Goal: Communication & Community: Participate in discussion

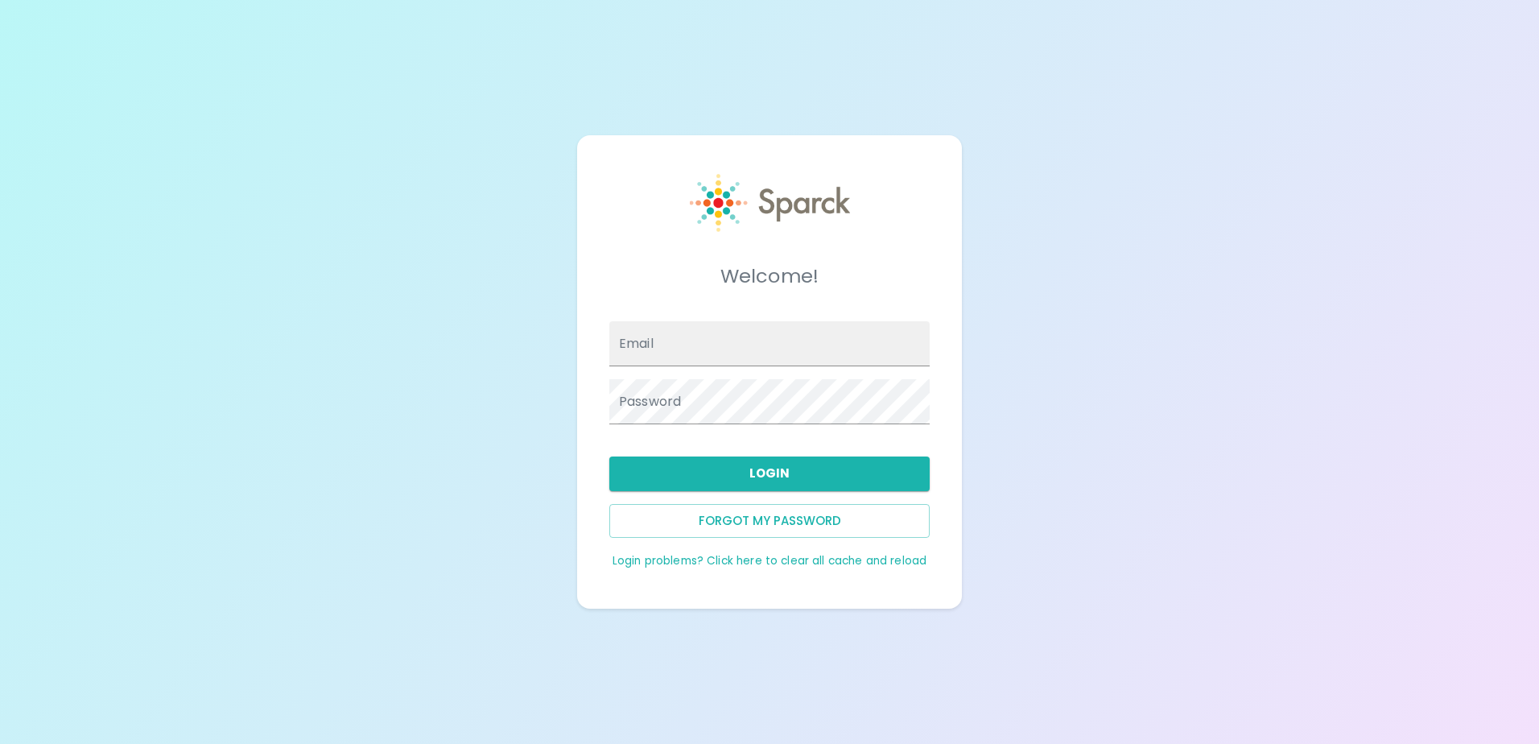
type input "acoloyan@sfbaycoffee.com"
click at [748, 480] on button "Login" at bounding box center [769, 473] width 320 height 34
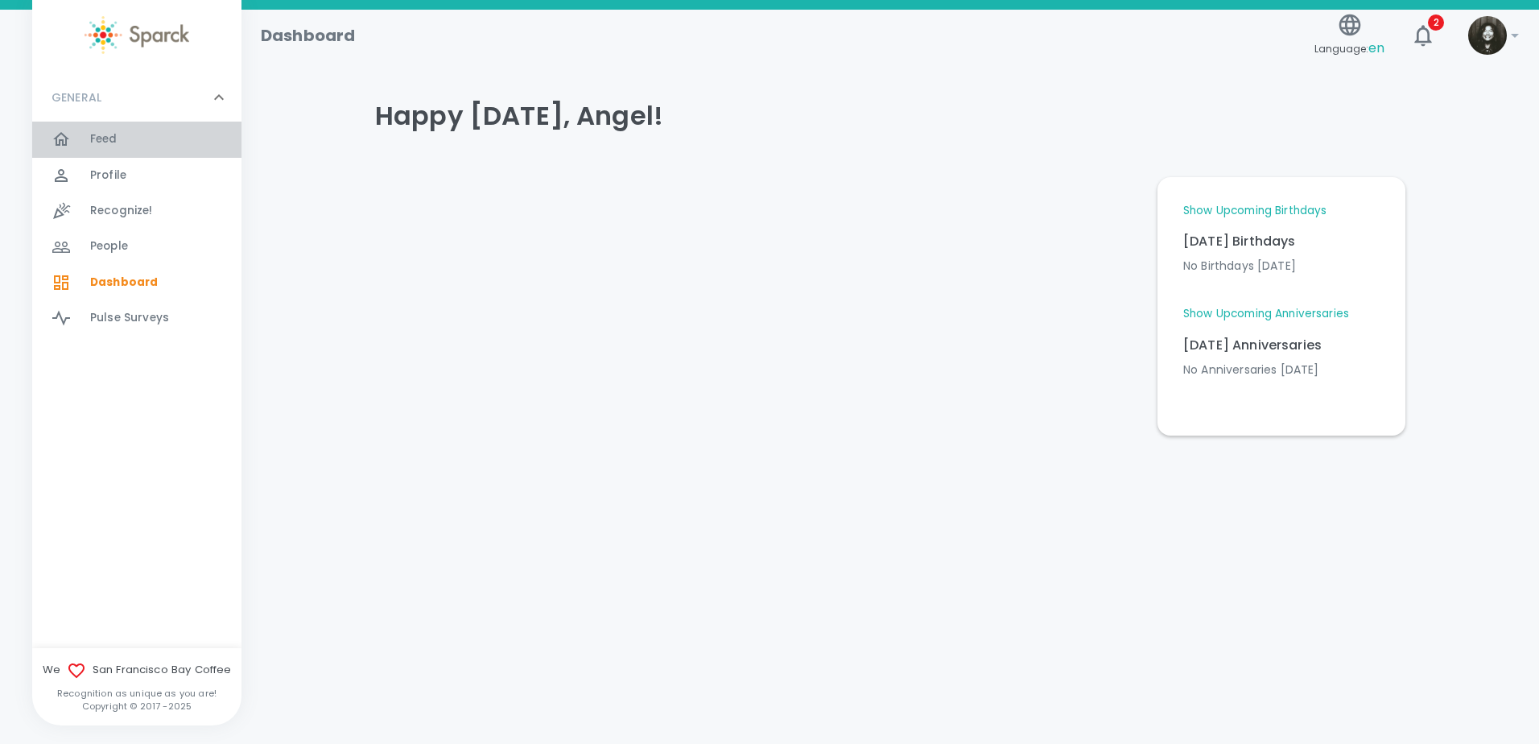
click at [106, 144] on span "Feed" at bounding box center [103, 139] width 27 height 16
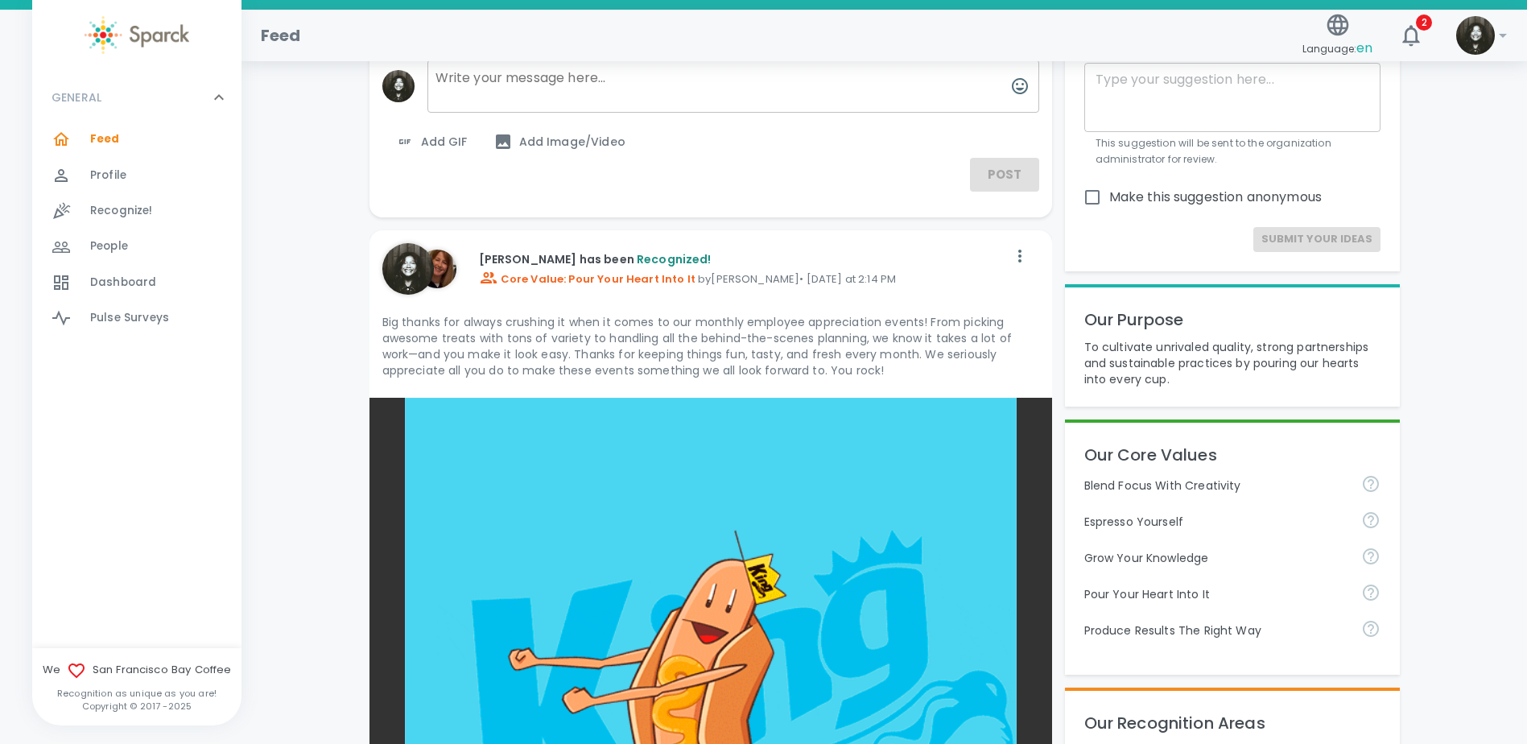
scroll to position [80, 0]
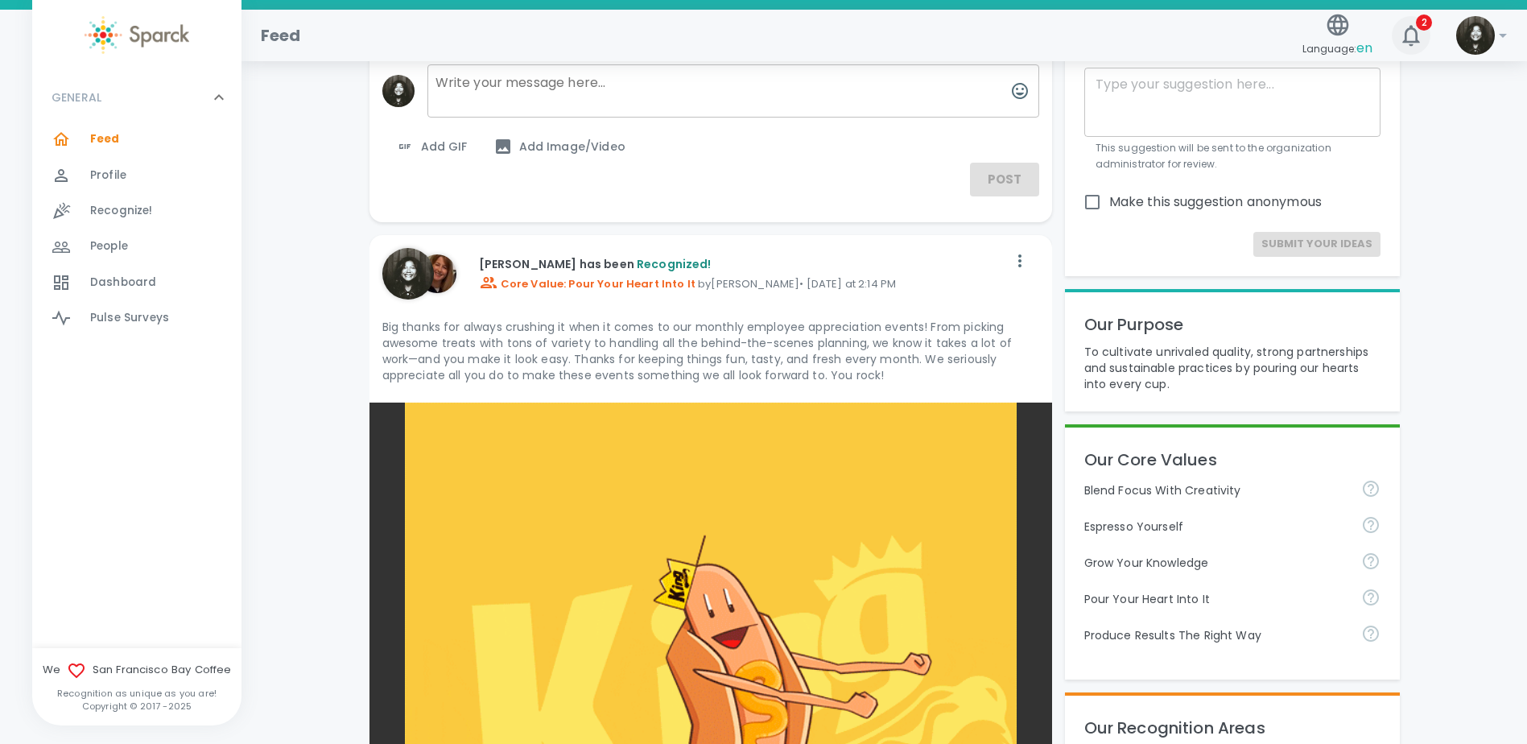
click at [1408, 35] on icon "button" at bounding box center [1411, 36] width 26 height 26
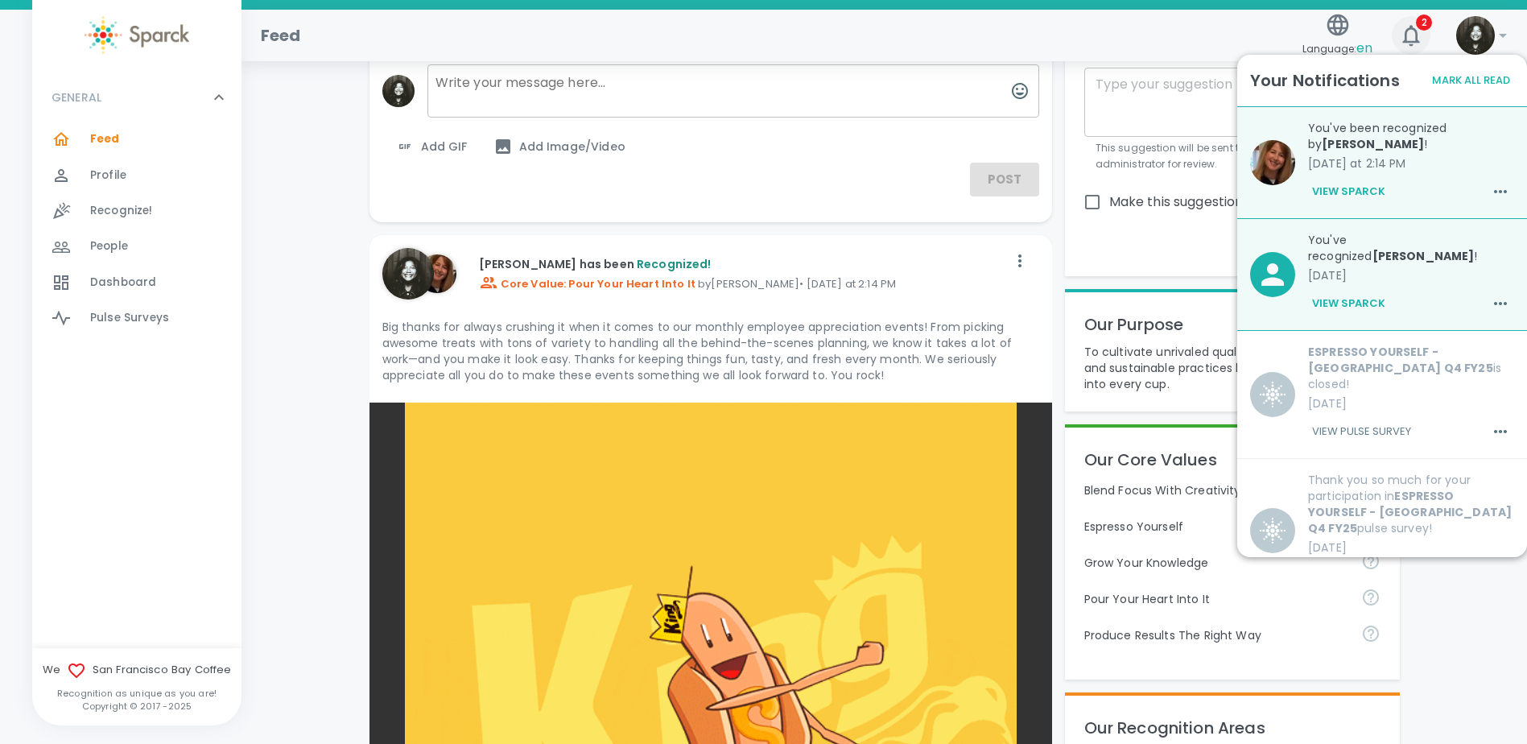
click at [1407, 35] on icon "button" at bounding box center [1411, 36] width 26 height 26
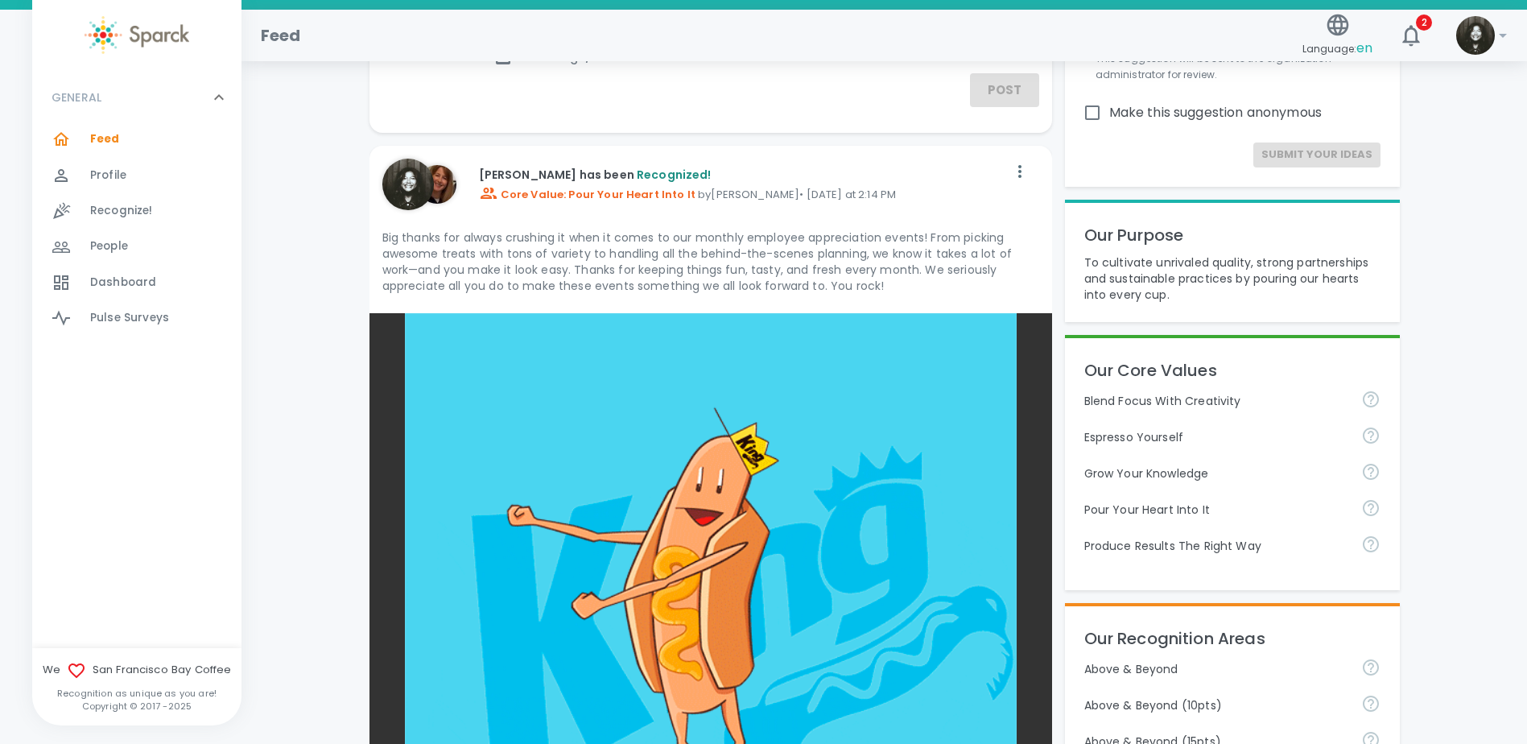
scroll to position [241, 0]
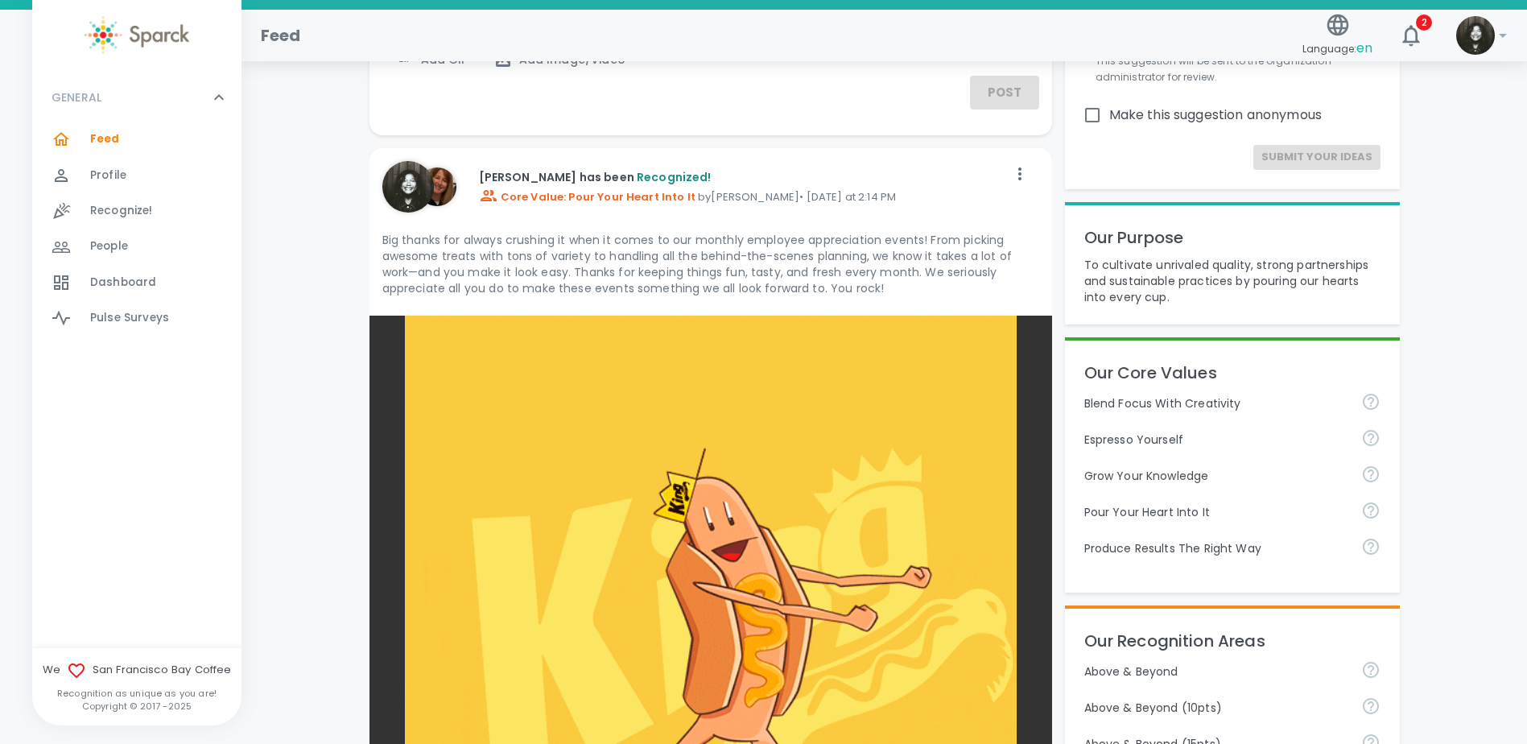
scroll to position [161, 0]
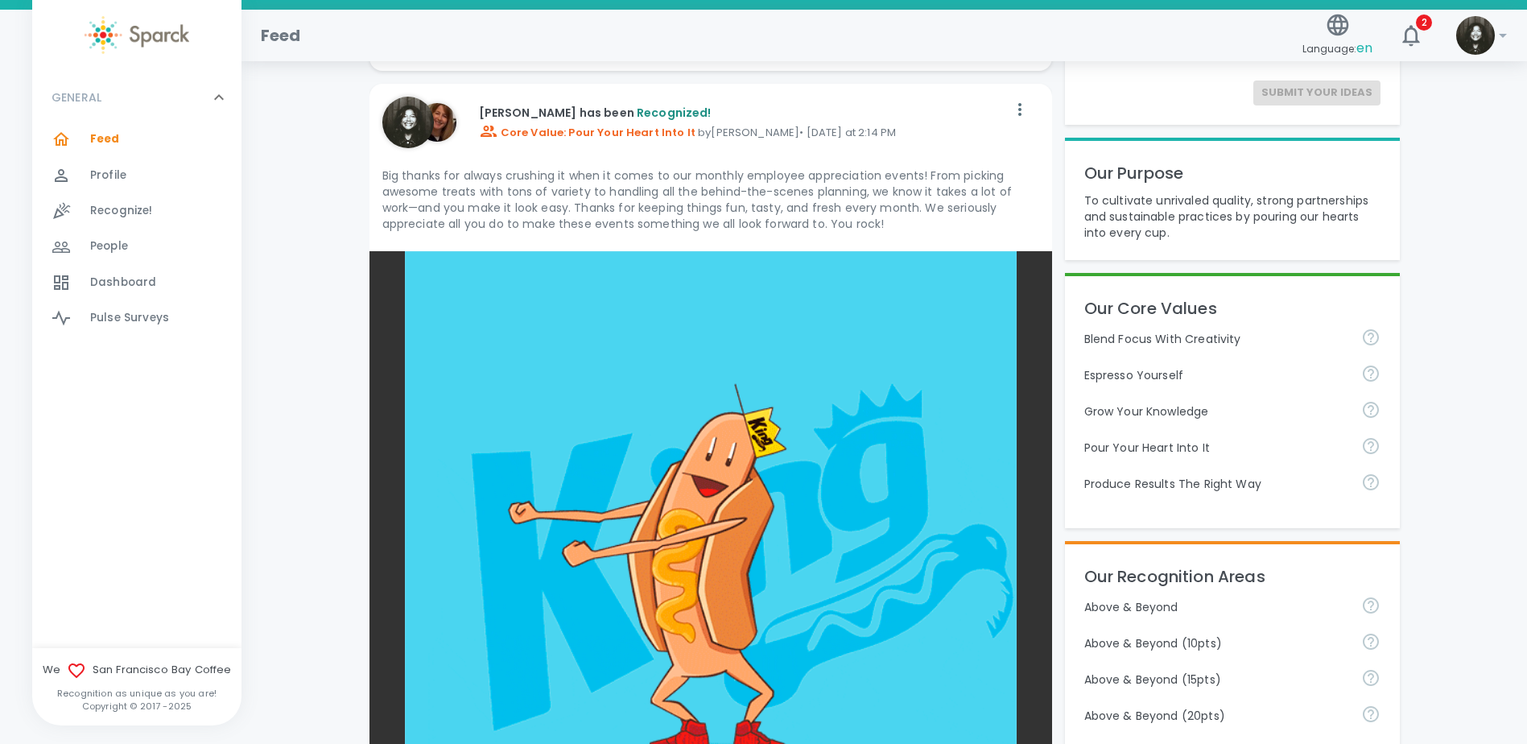
scroll to position [80, 0]
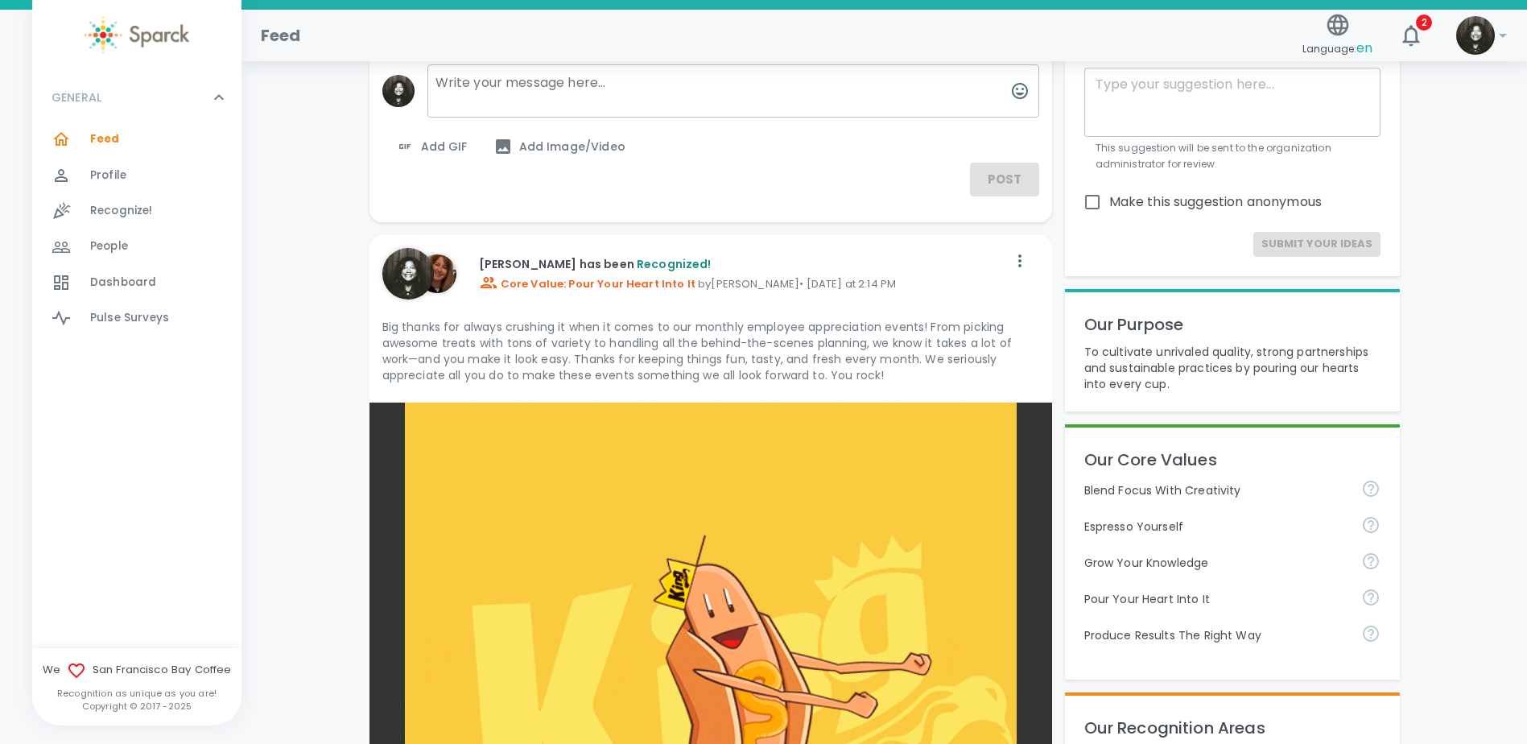
click at [1408, 56] on div "Language: en 2" at bounding box center [1366, 29] width 141 height 70
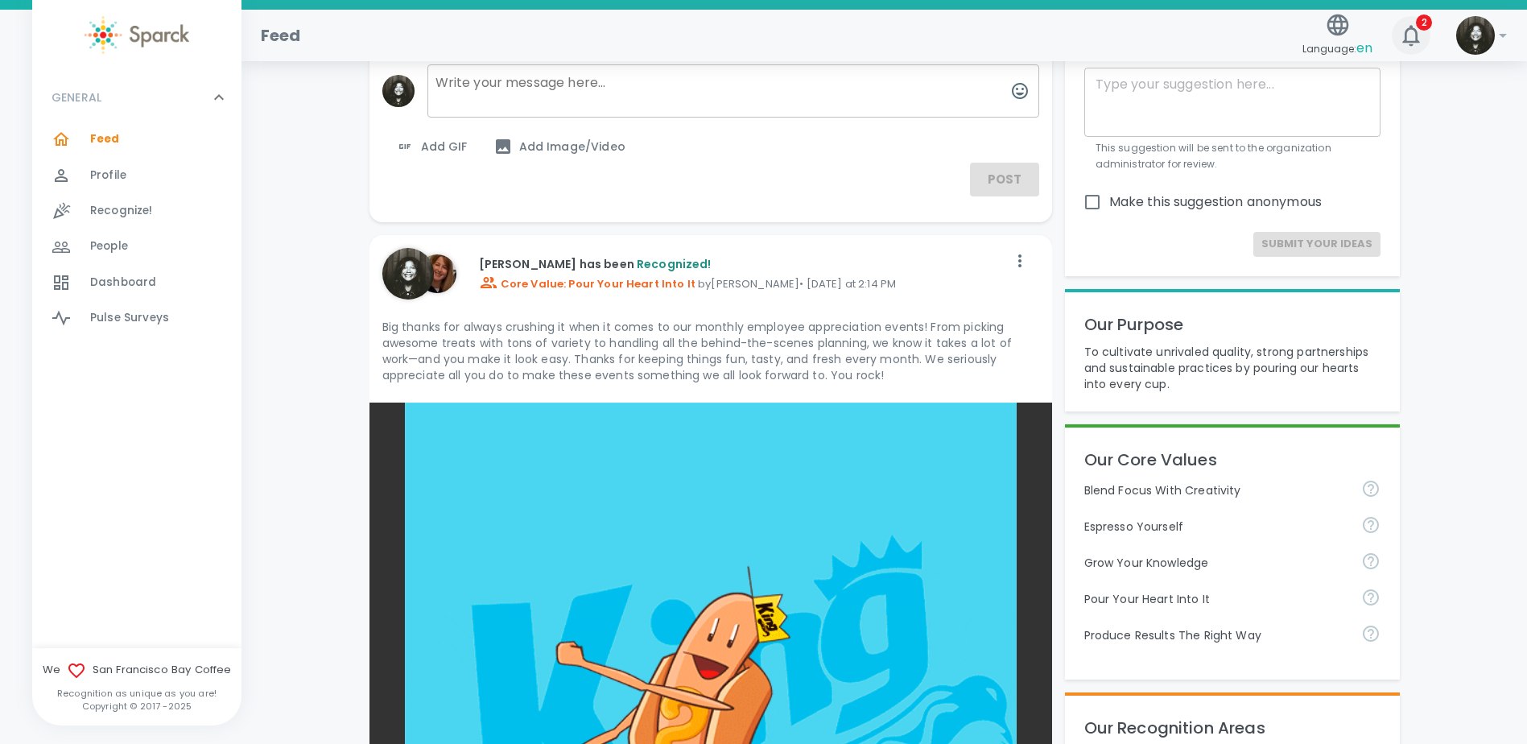
click at [1412, 29] on icon "button" at bounding box center [1410, 35] width 17 height 21
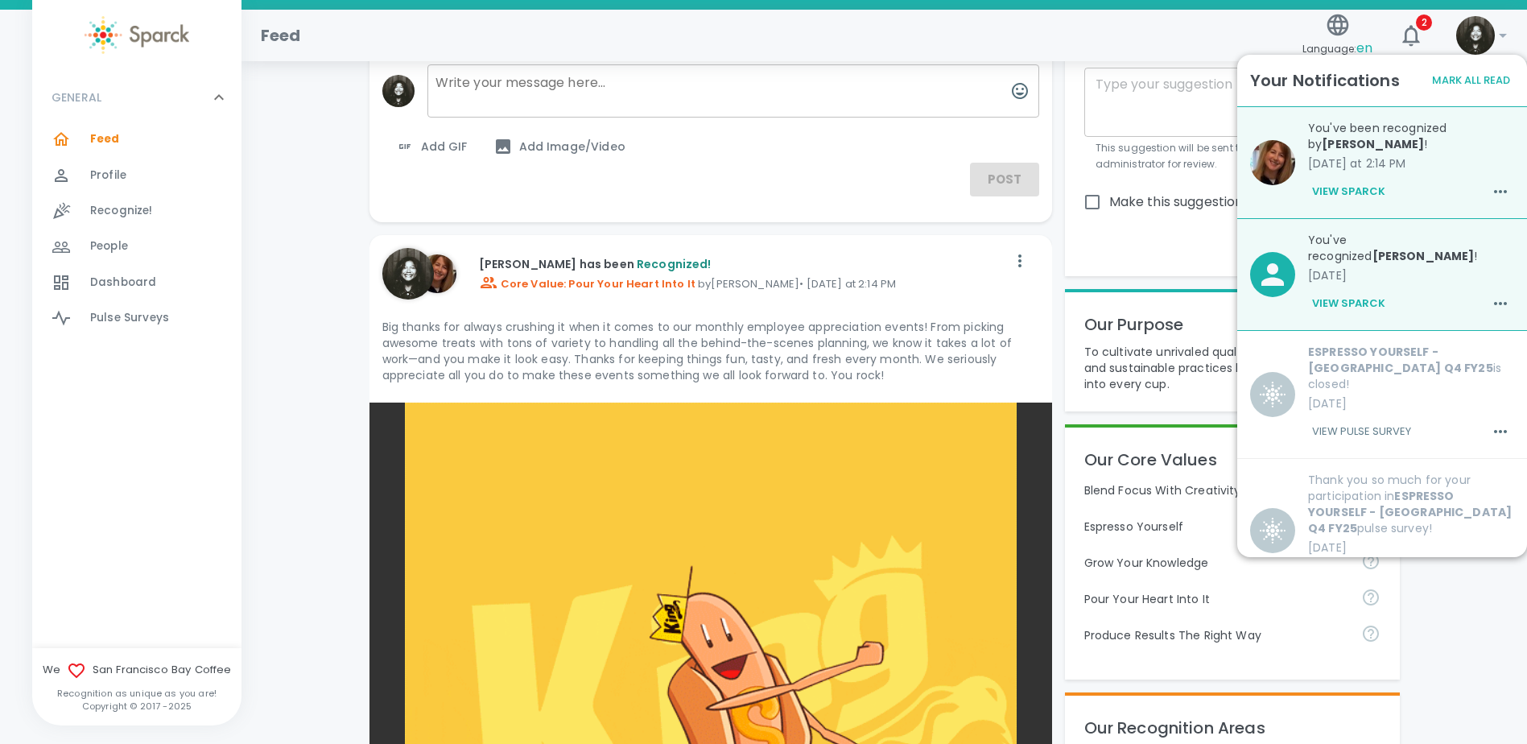
click at [1348, 186] on button "View Sparck" at bounding box center [1348, 191] width 81 height 27
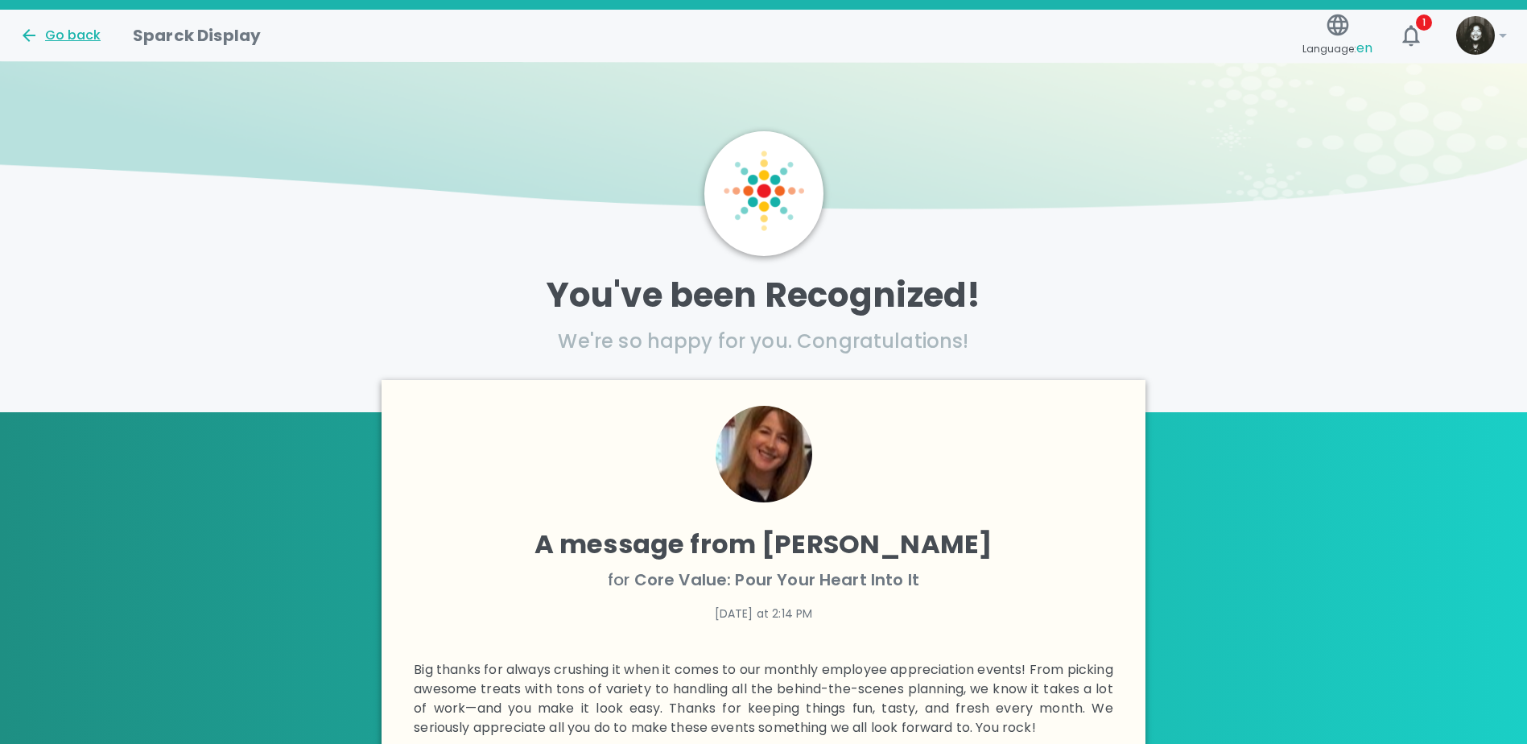
click at [42, 35] on div "Go back" at bounding box center [59, 35] width 81 height 19
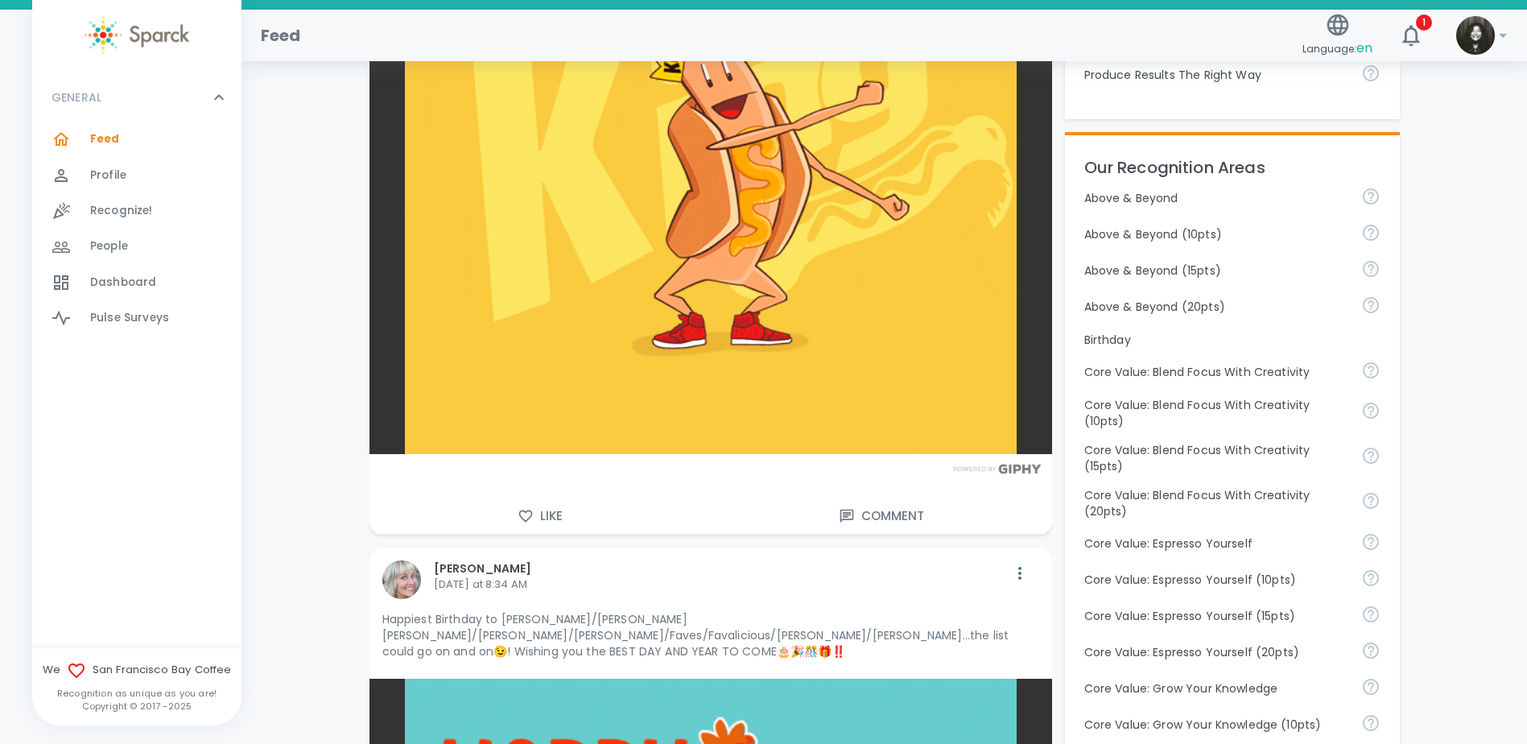
scroll to position [322, 0]
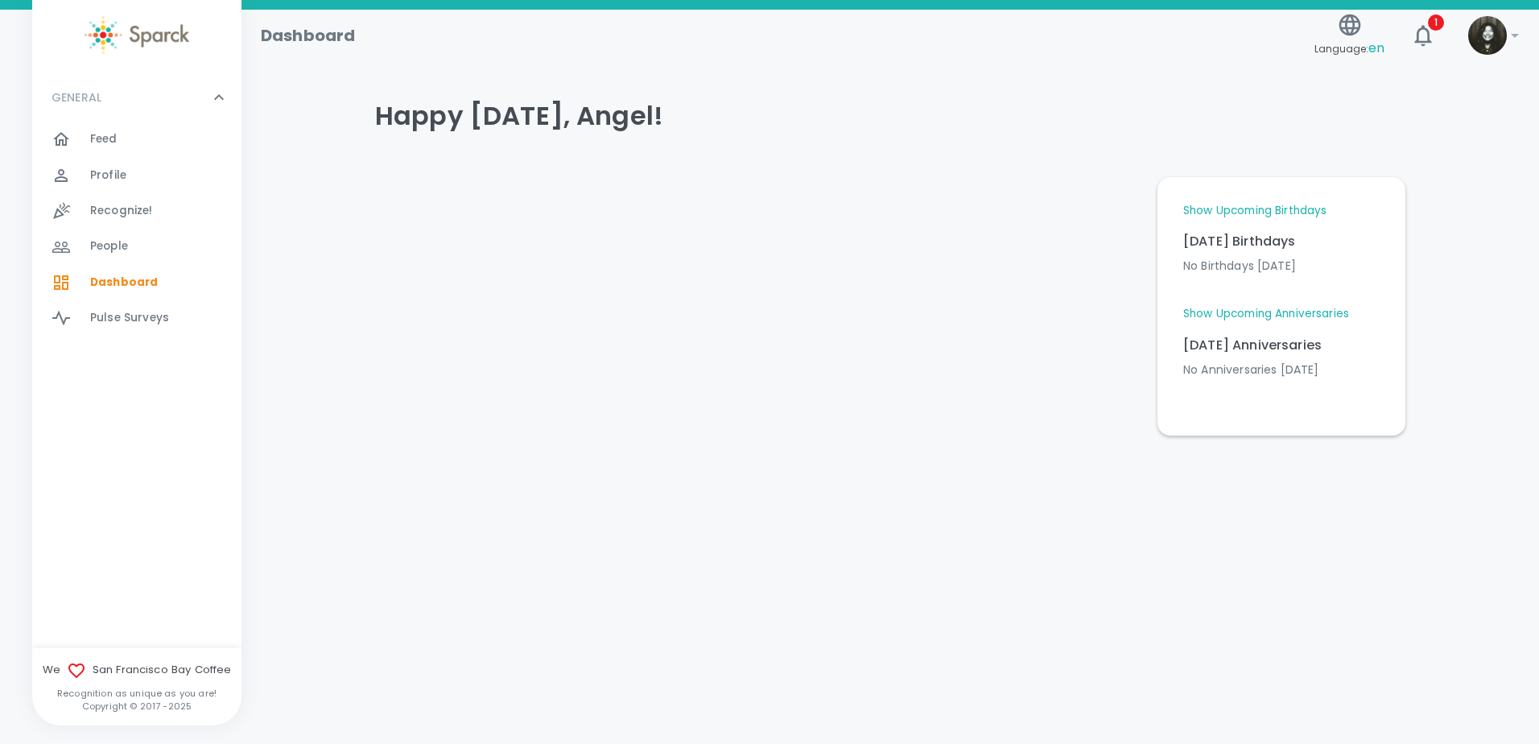
click at [149, 141] on div "Feed 0" at bounding box center [165, 139] width 151 height 23
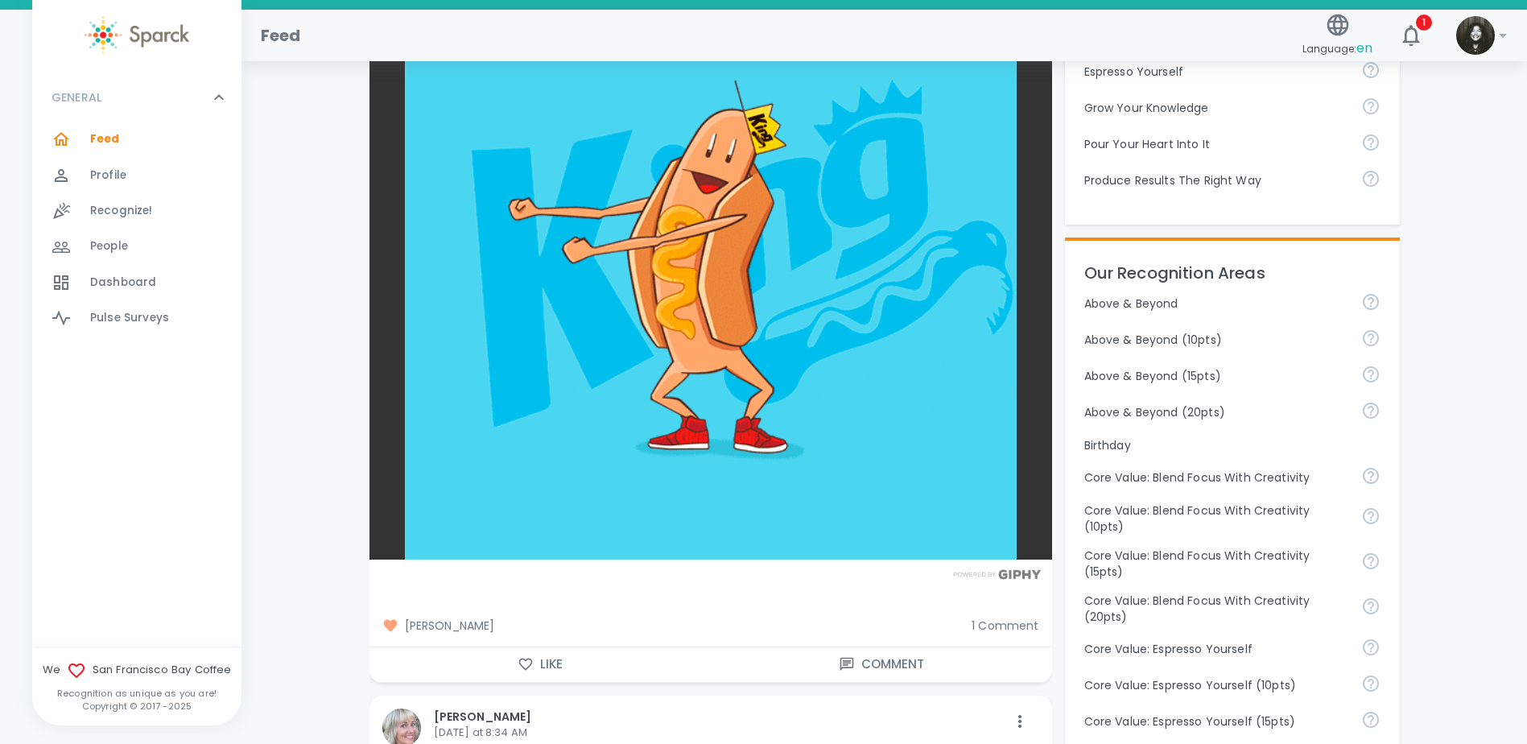
scroll to position [563, 0]
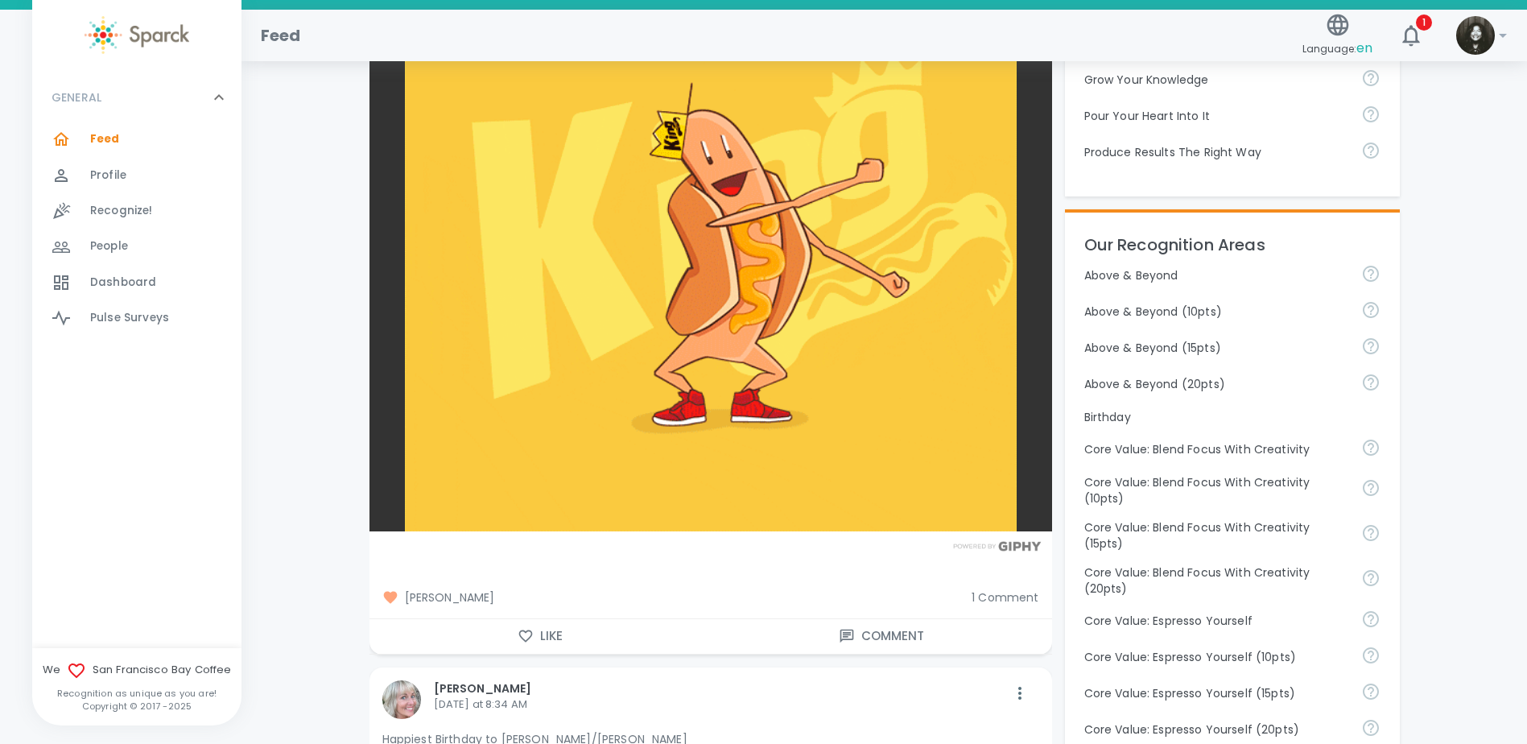
click at [1021, 593] on span "1 Comment" at bounding box center [1004, 597] width 67 height 16
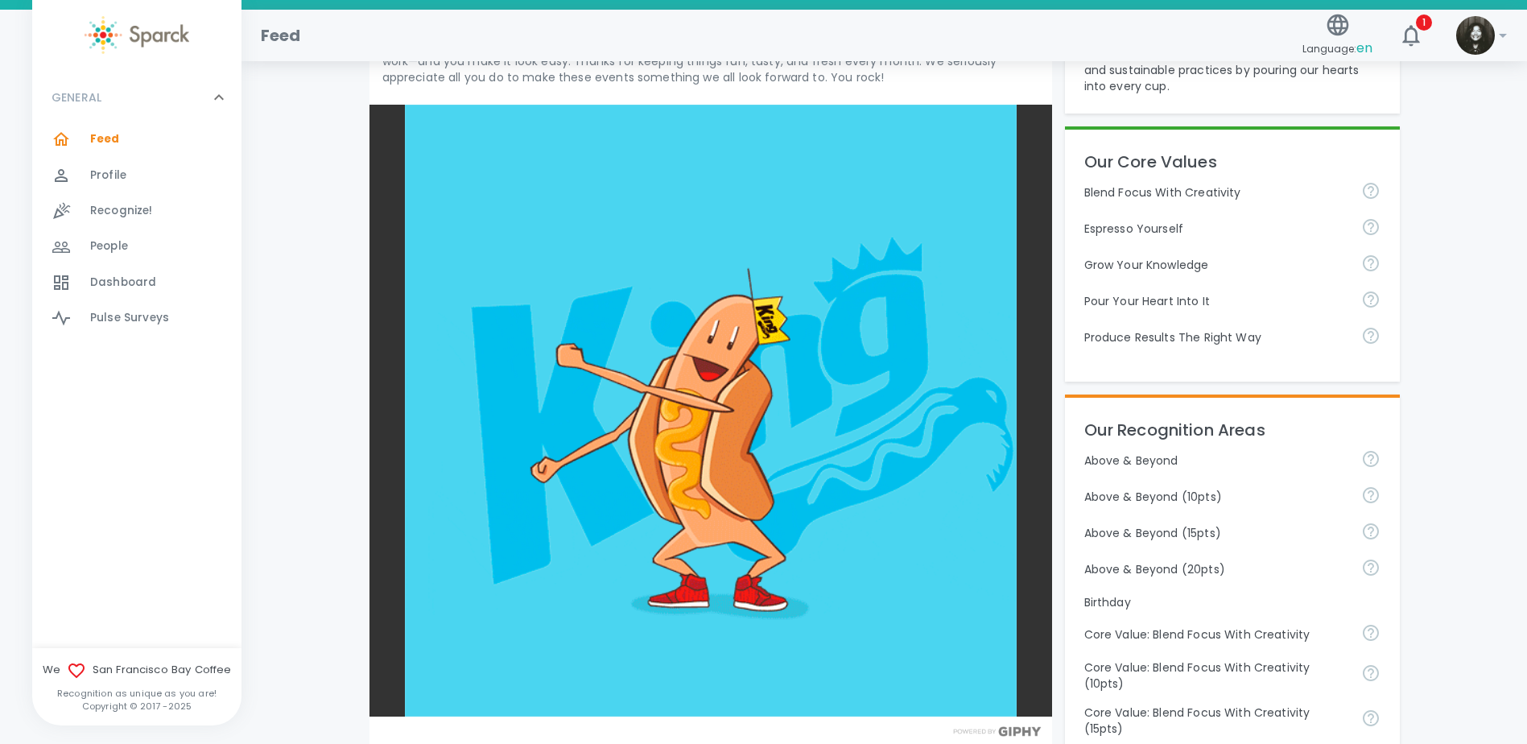
scroll to position [244, 0]
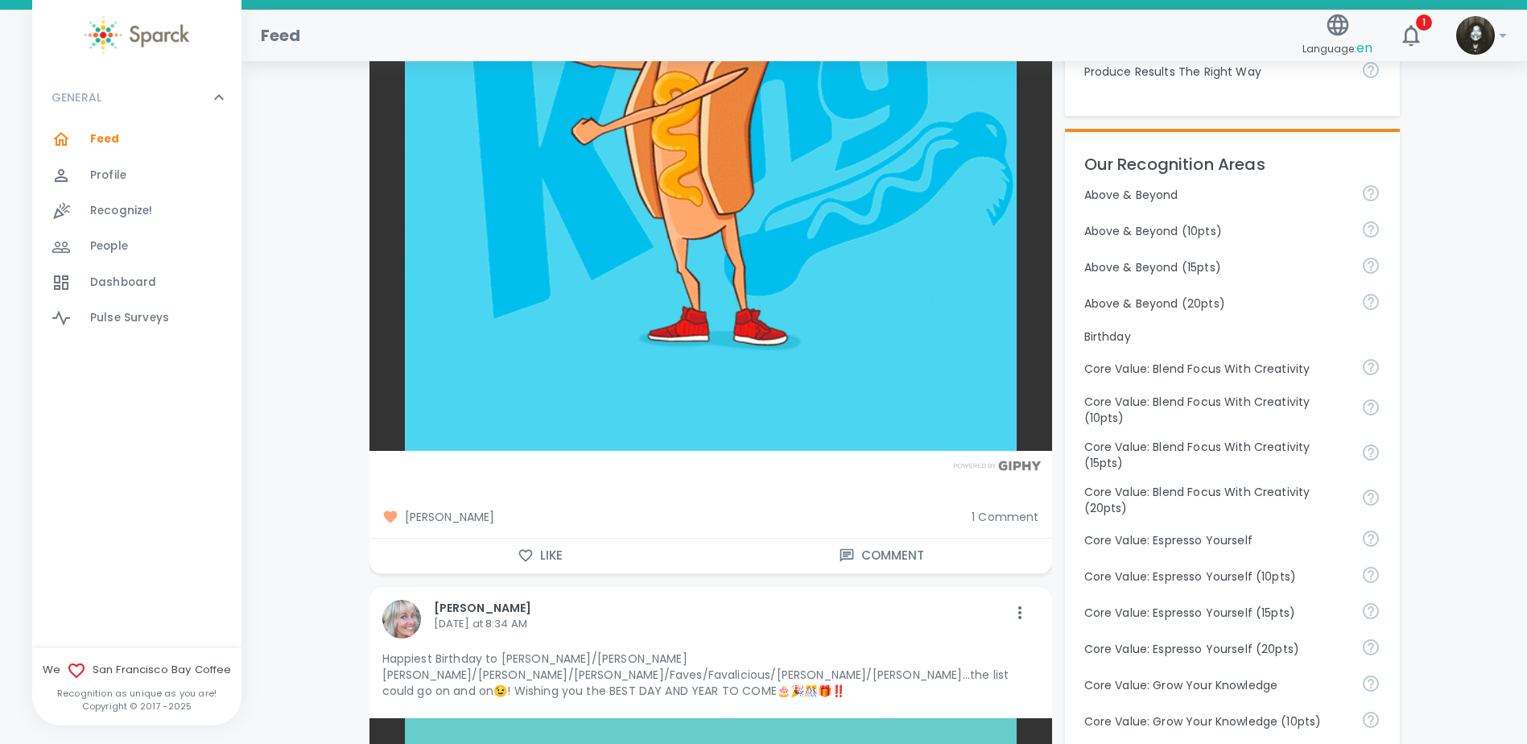
scroll to position [241, 0]
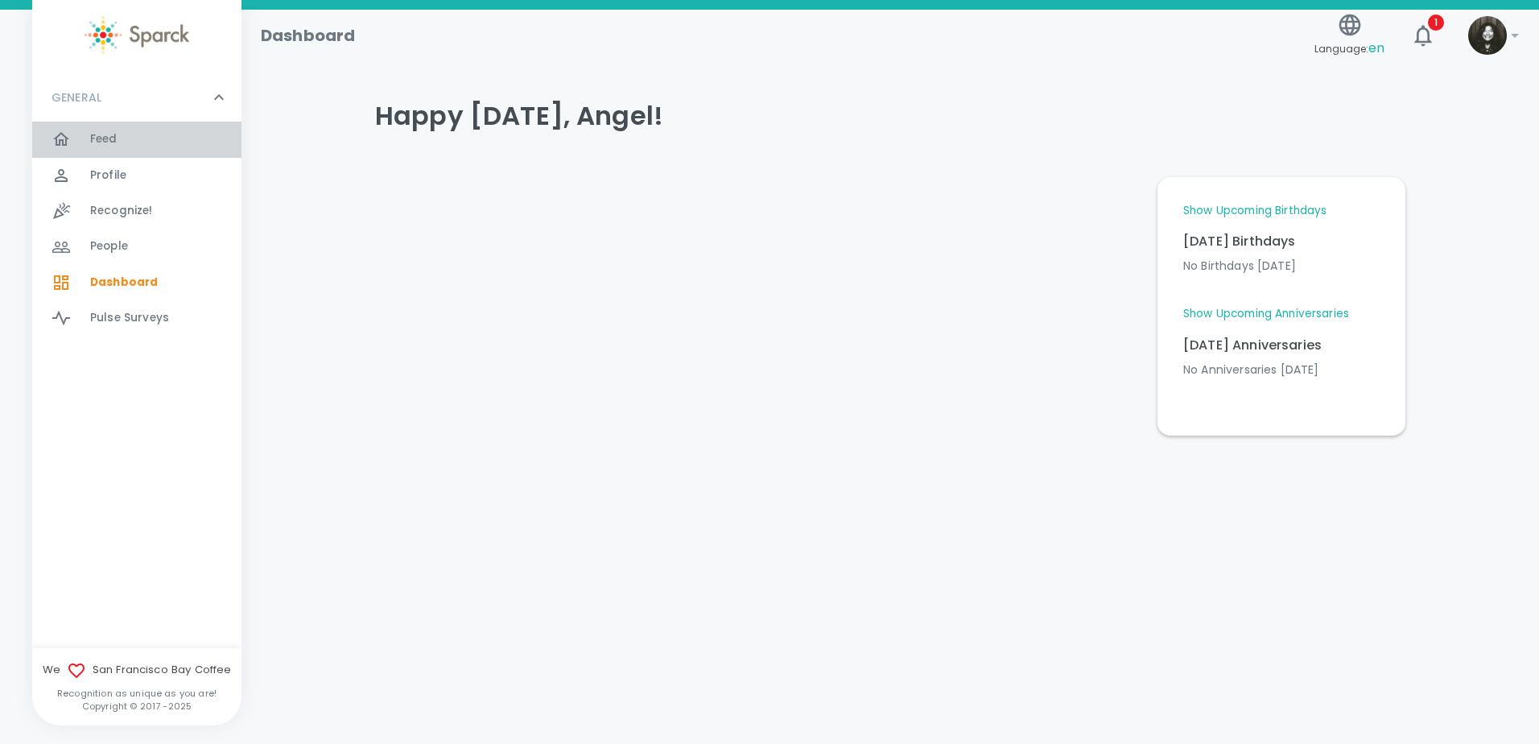
click at [137, 130] on div "Feed 0" at bounding box center [165, 139] width 151 height 23
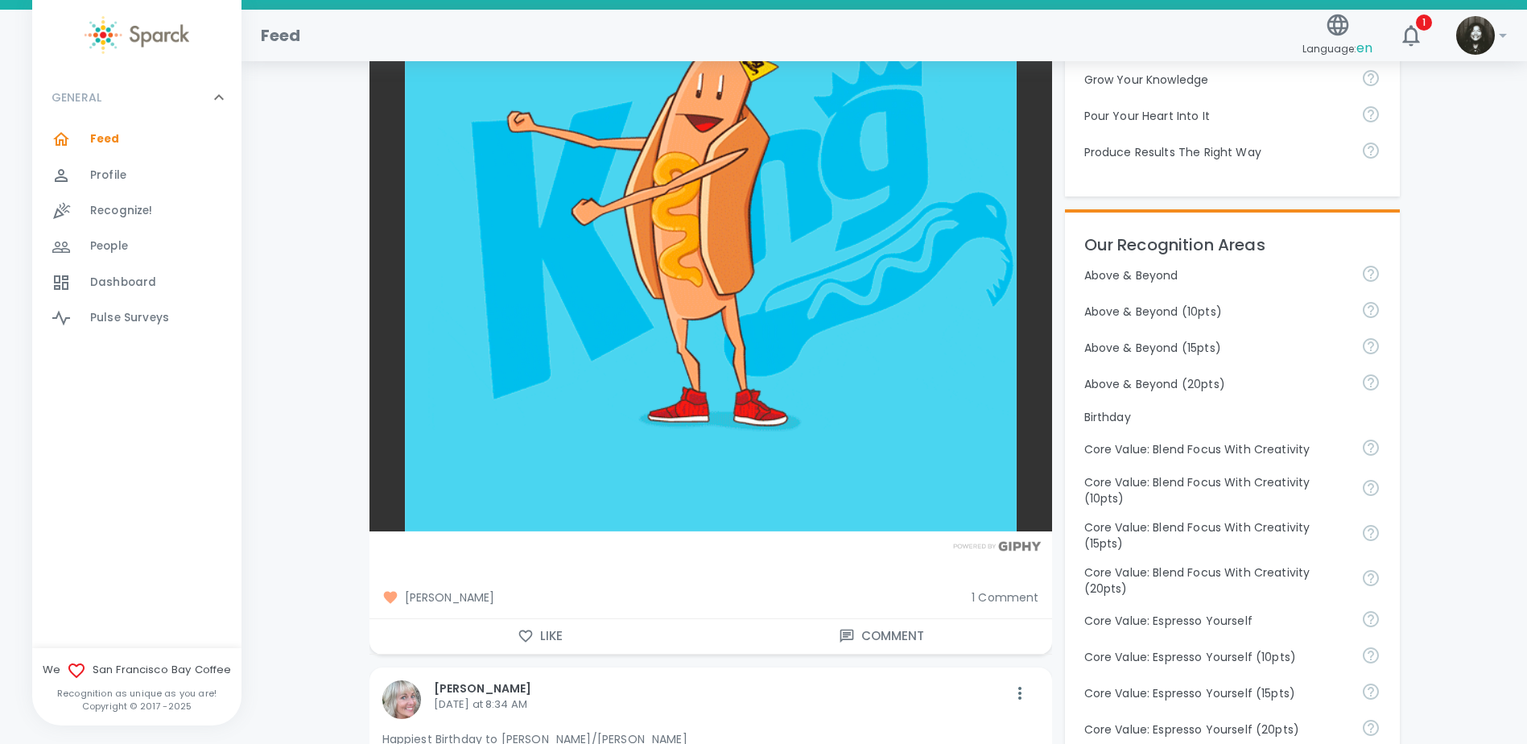
scroll to position [161, 0]
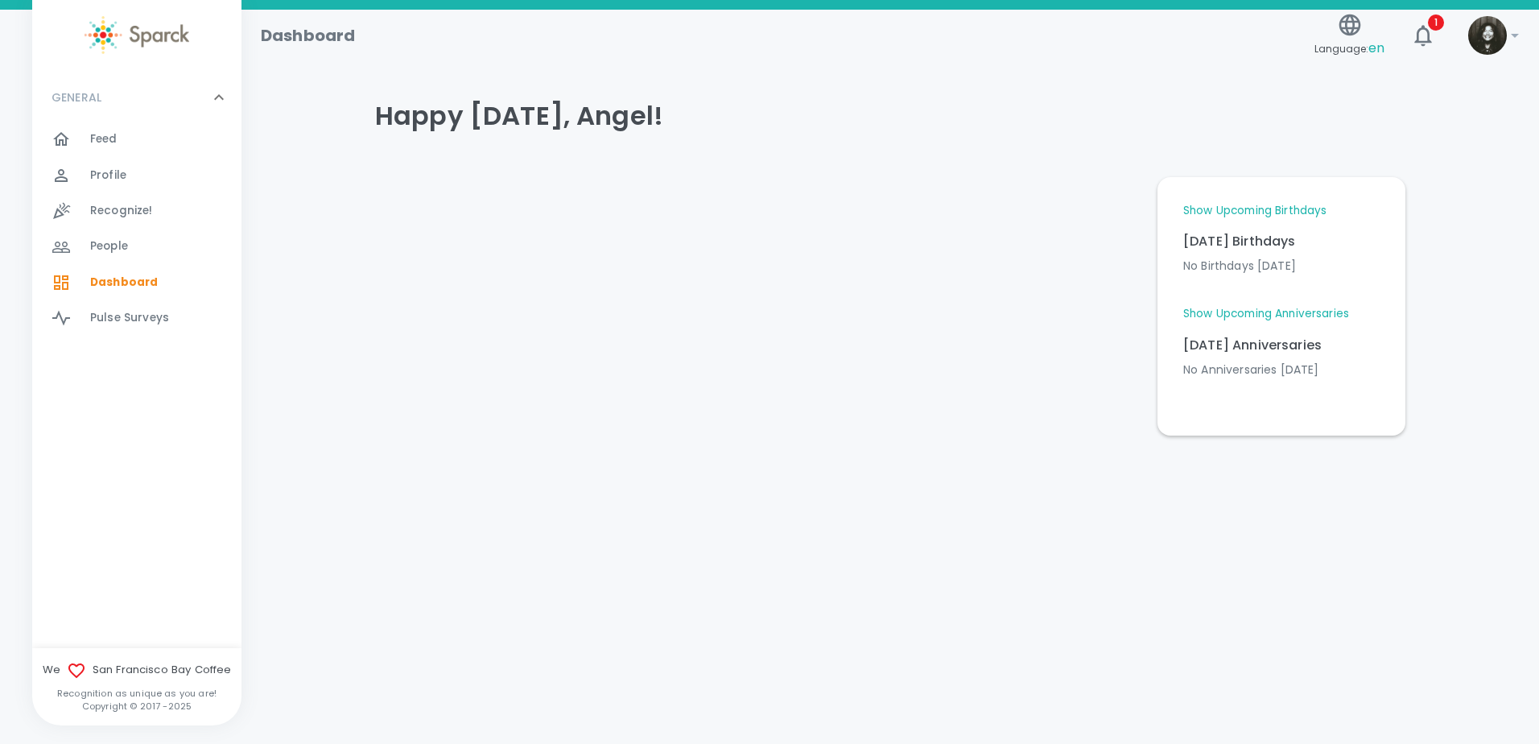
click at [142, 146] on div "Feed 0" at bounding box center [165, 139] width 151 height 23
click at [121, 127] on div "Feed 0" at bounding box center [136, 139] width 209 height 35
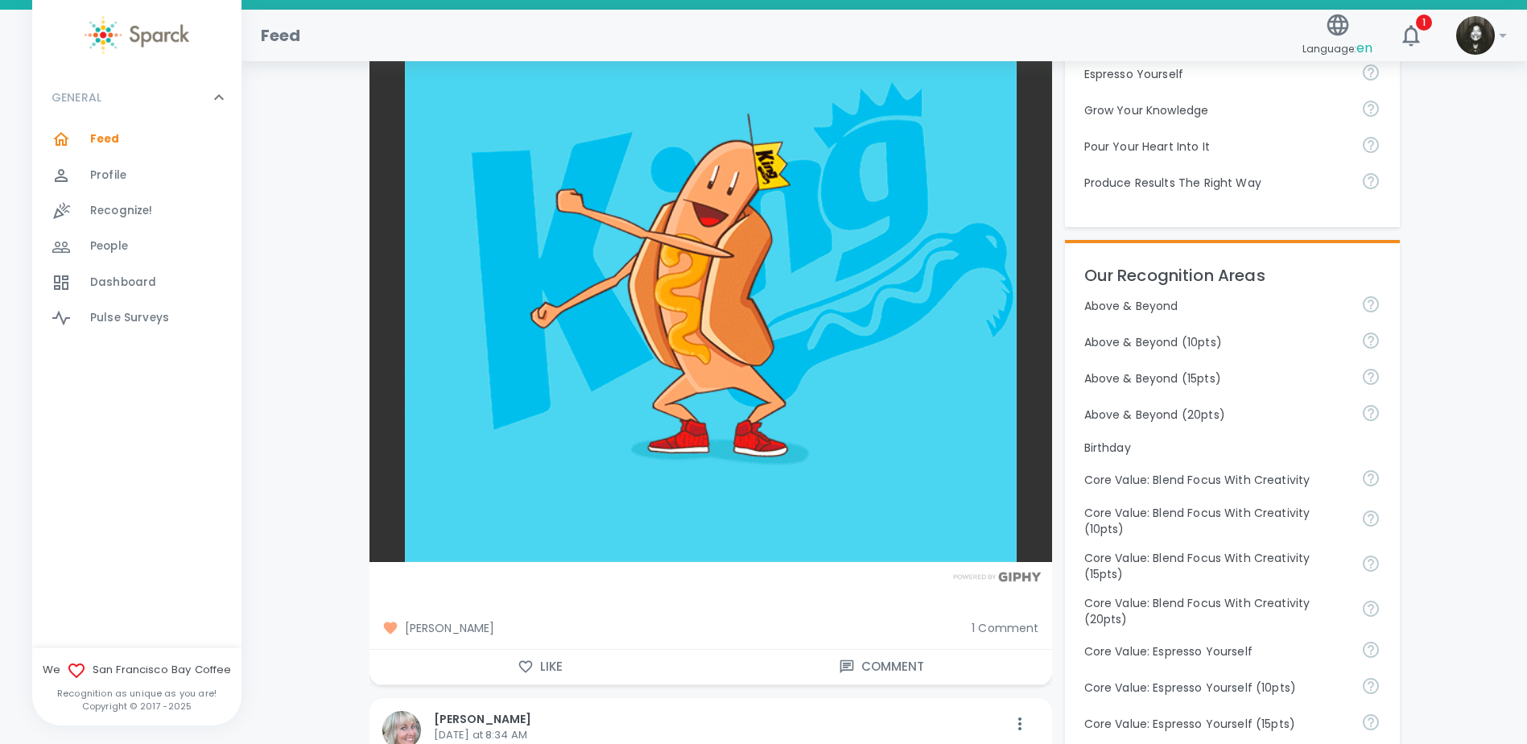
scroll to position [563, 0]
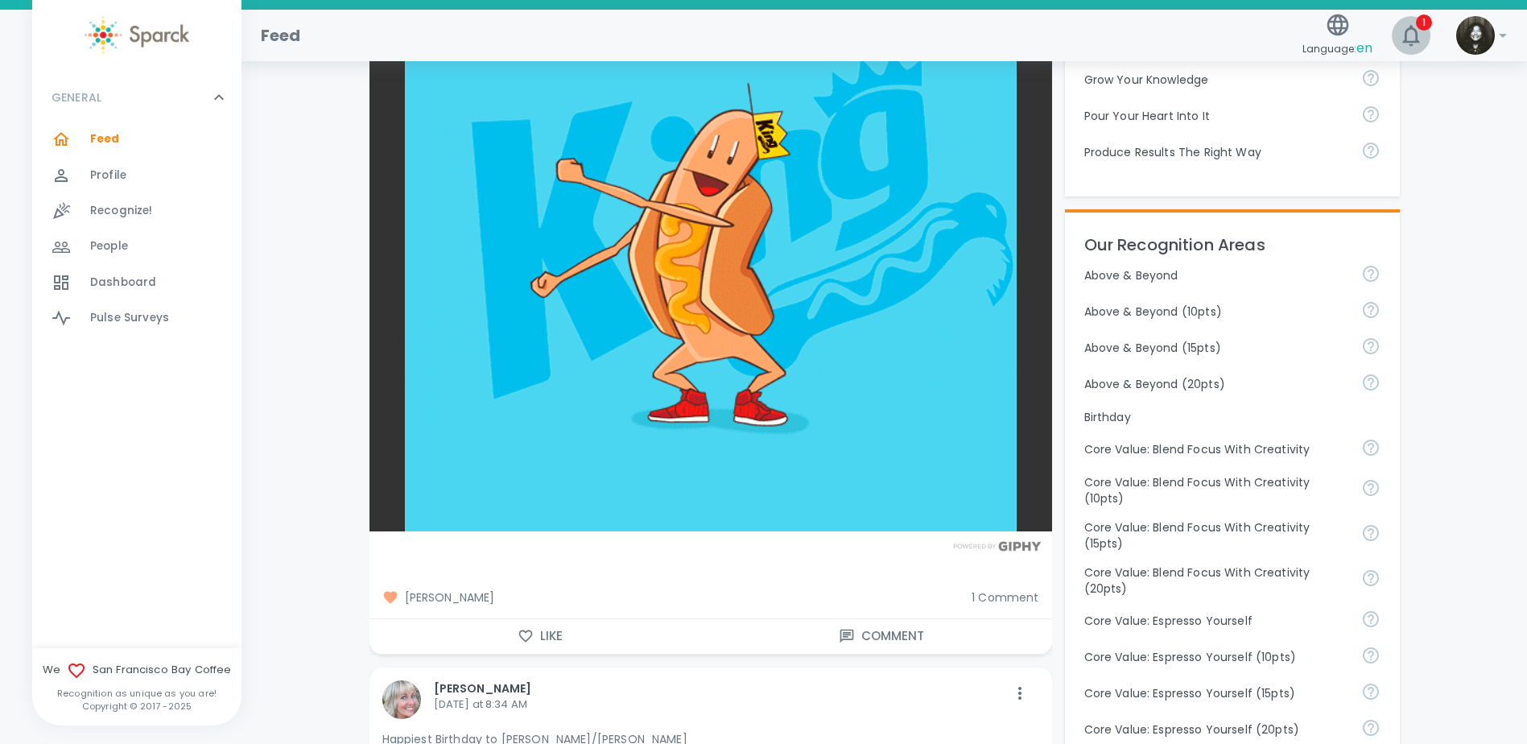
click at [1421, 29] on span "1" at bounding box center [1424, 22] width 16 height 16
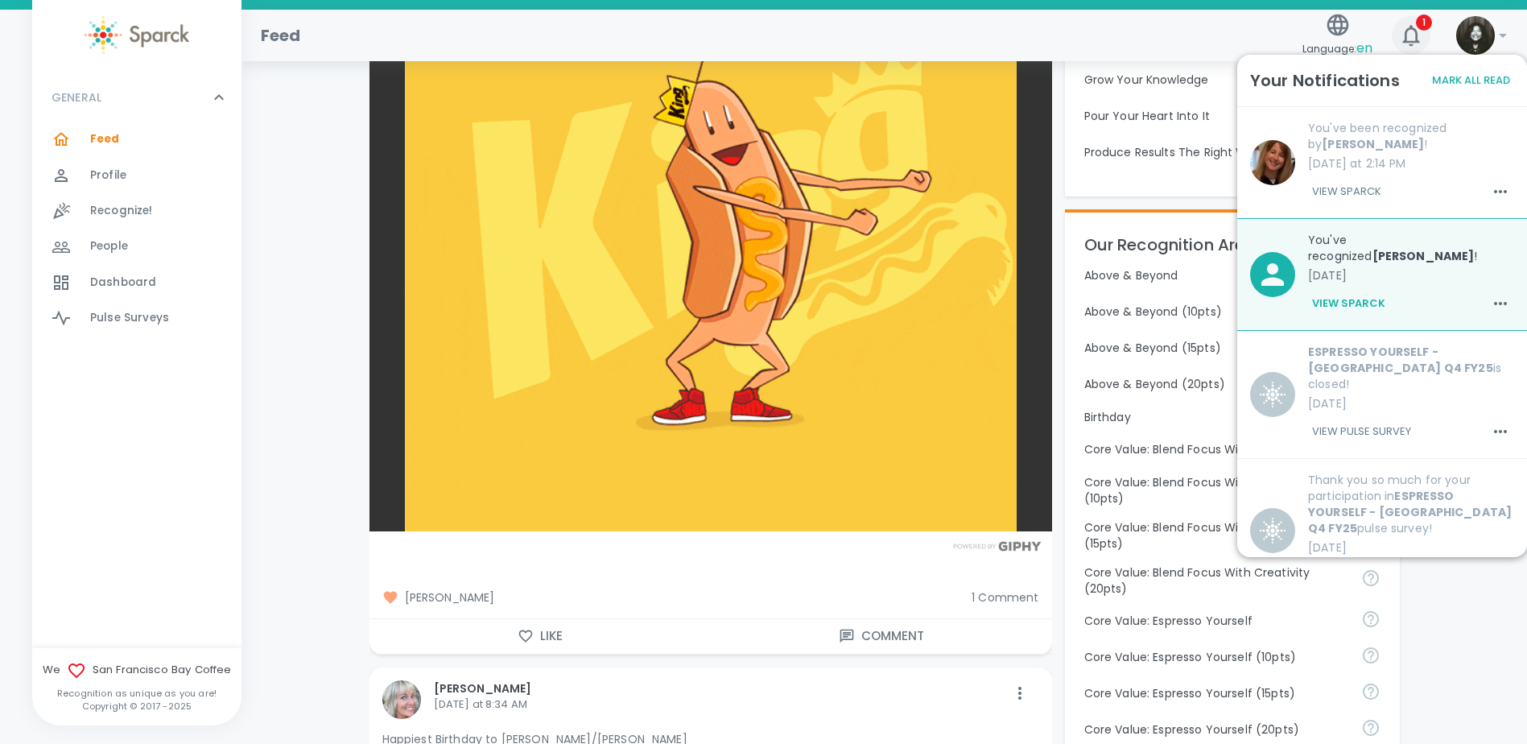
click at [1409, 28] on icon "button" at bounding box center [1410, 35] width 17 height 21
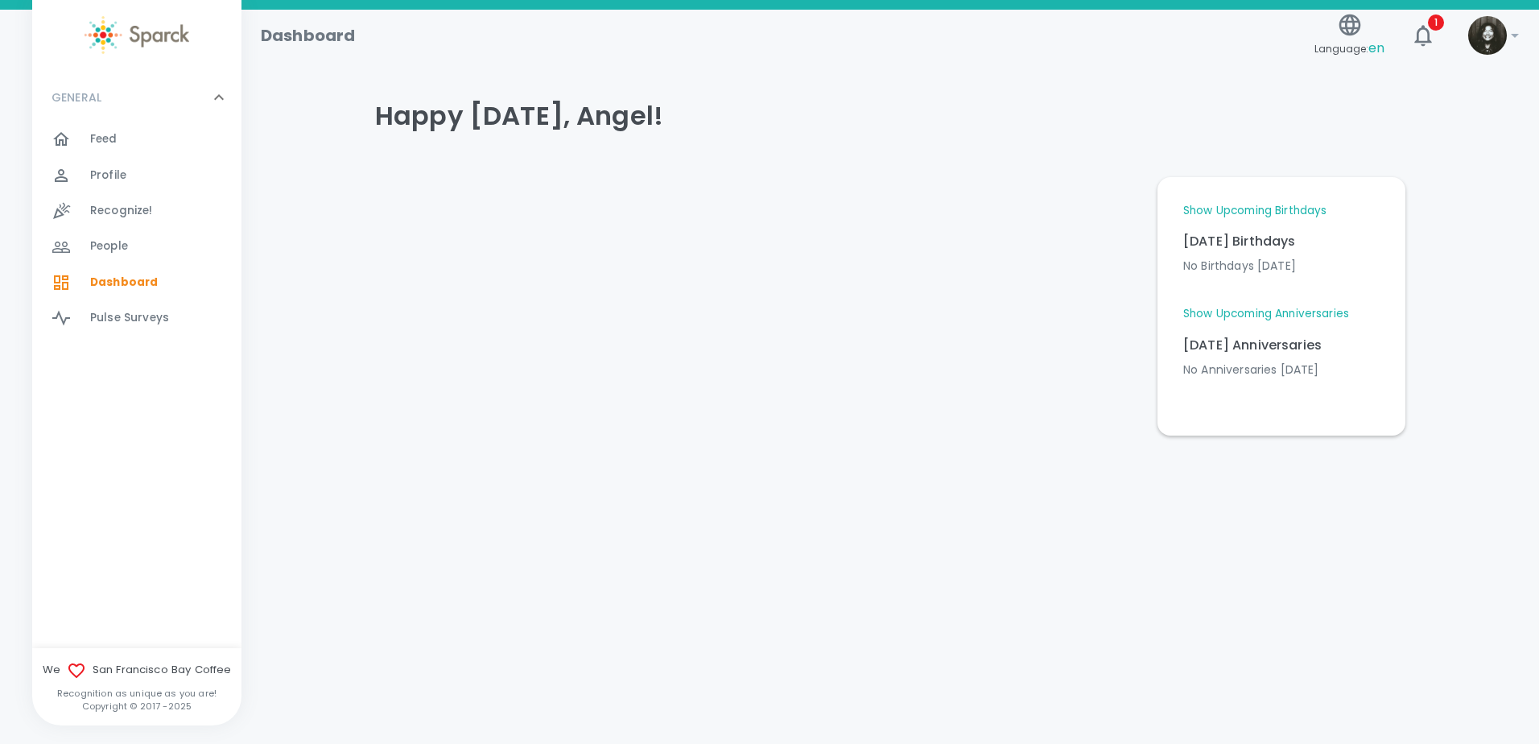
click at [83, 125] on div "Feed 0" at bounding box center [136, 139] width 209 height 35
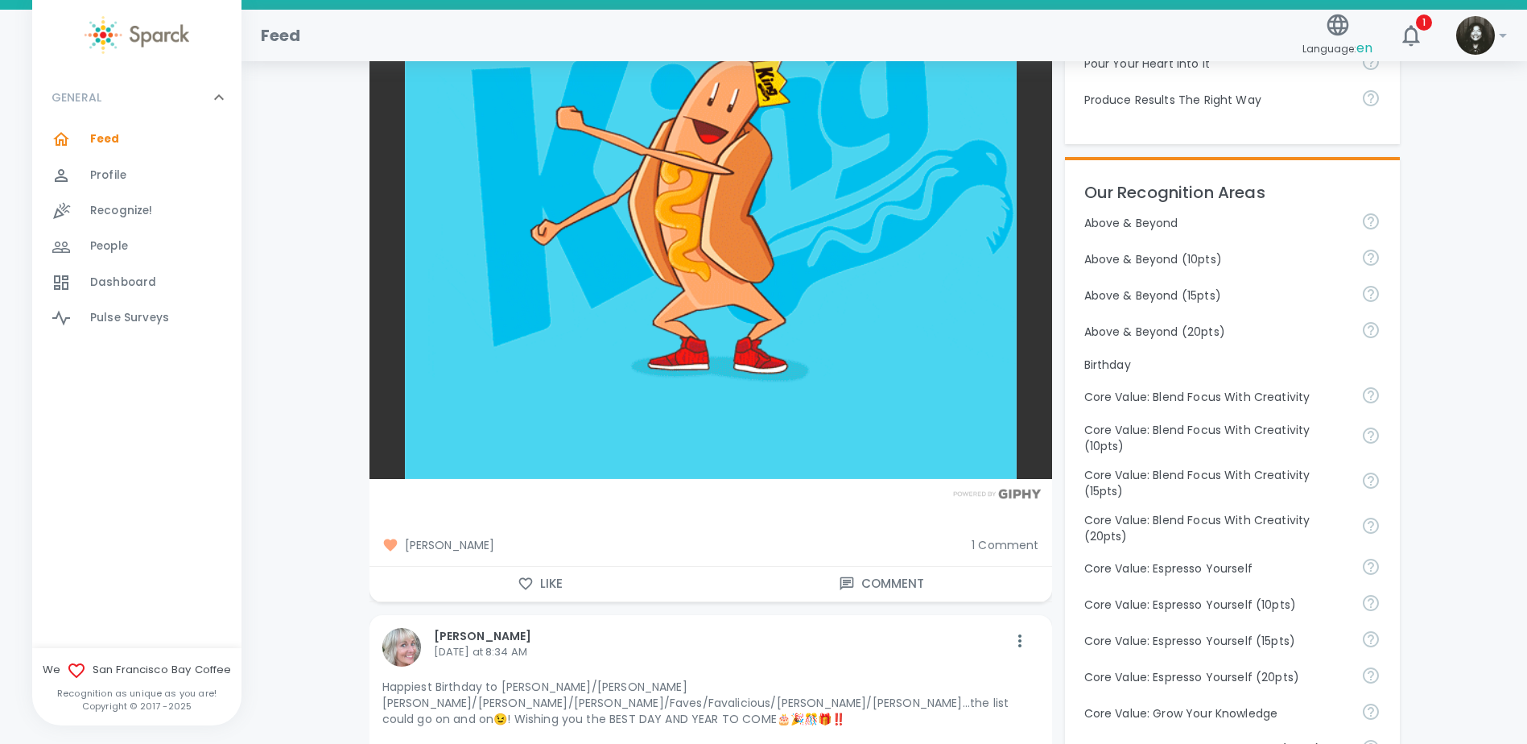
scroll to position [644, 0]
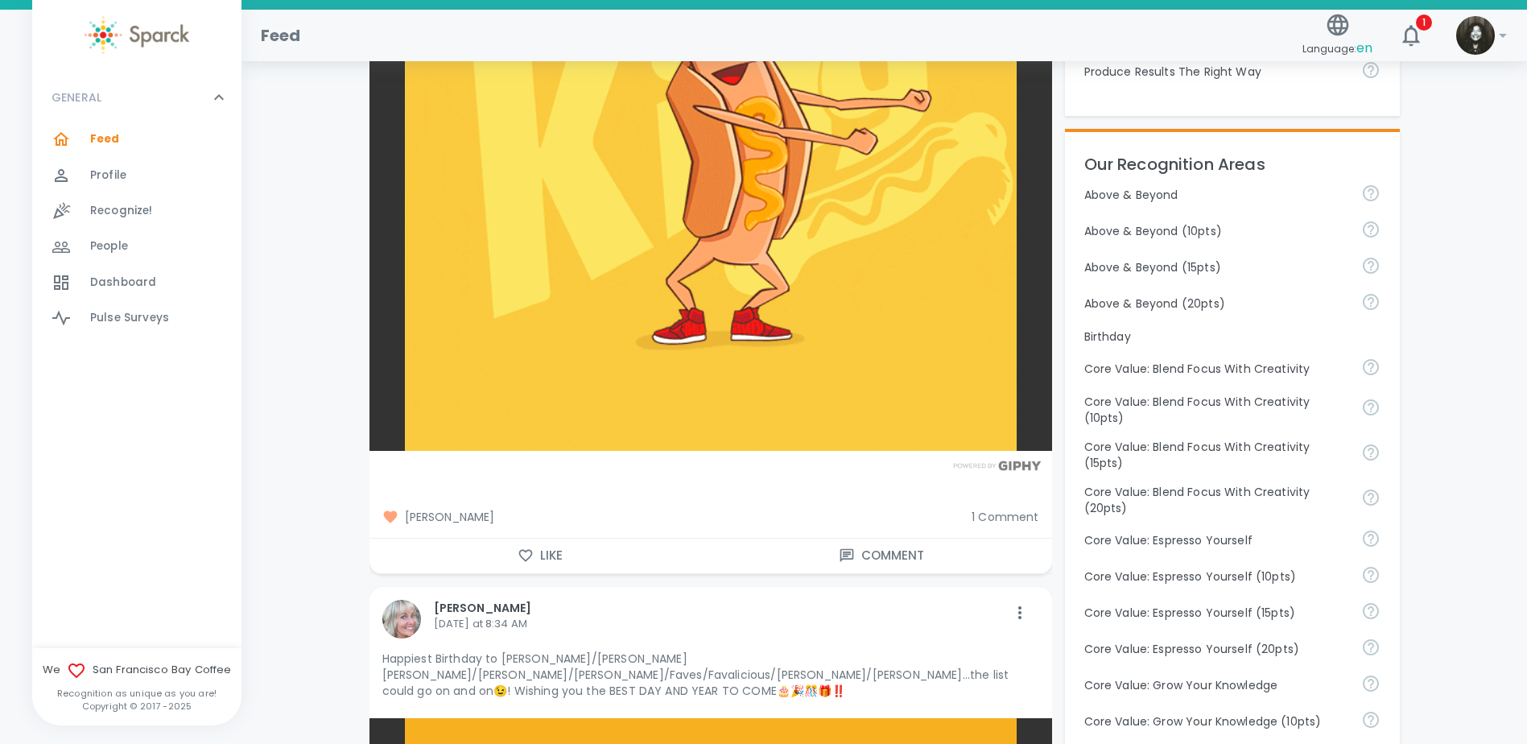
click at [1004, 515] on span "1 Comment" at bounding box center [1004, 517] width 67 height 16
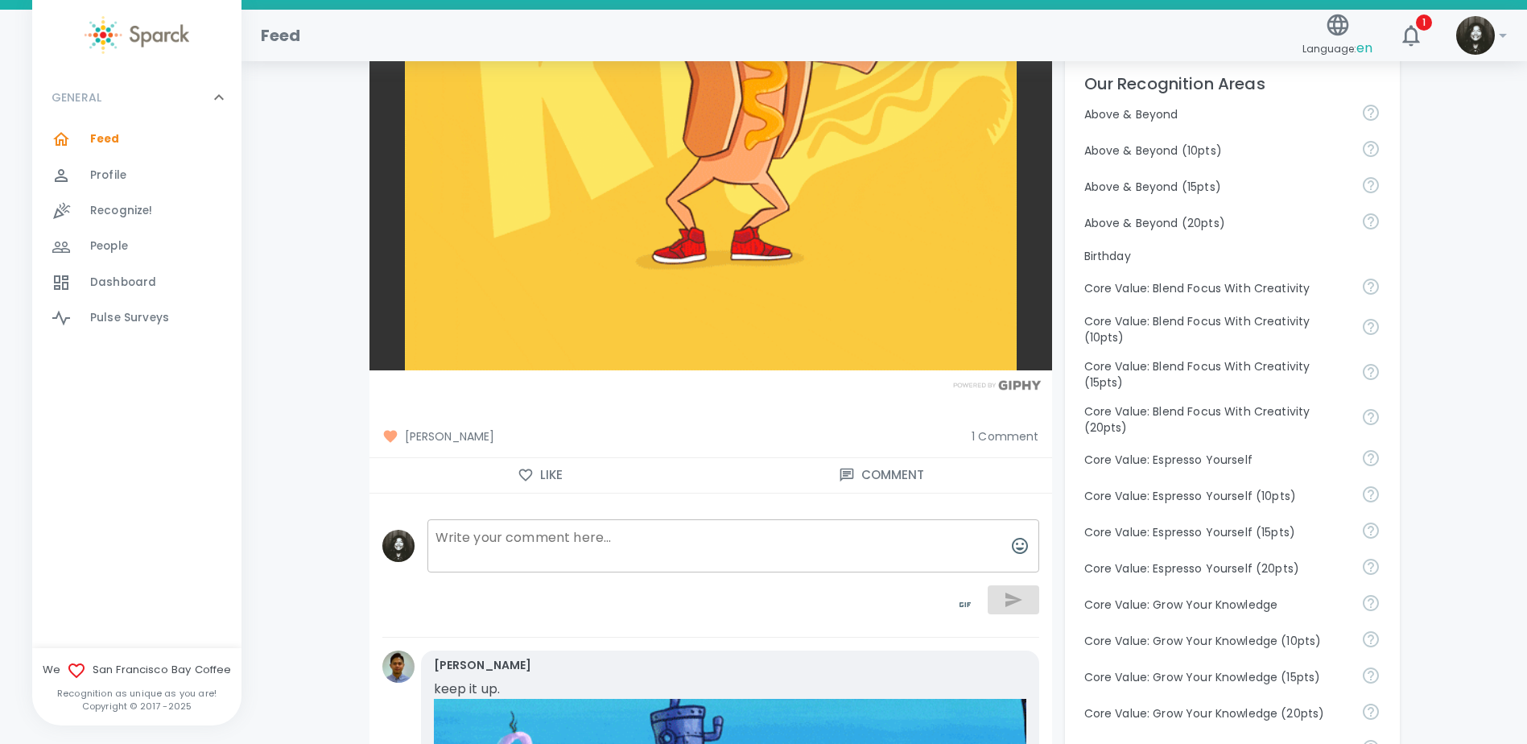
scroll to position [402, 0]
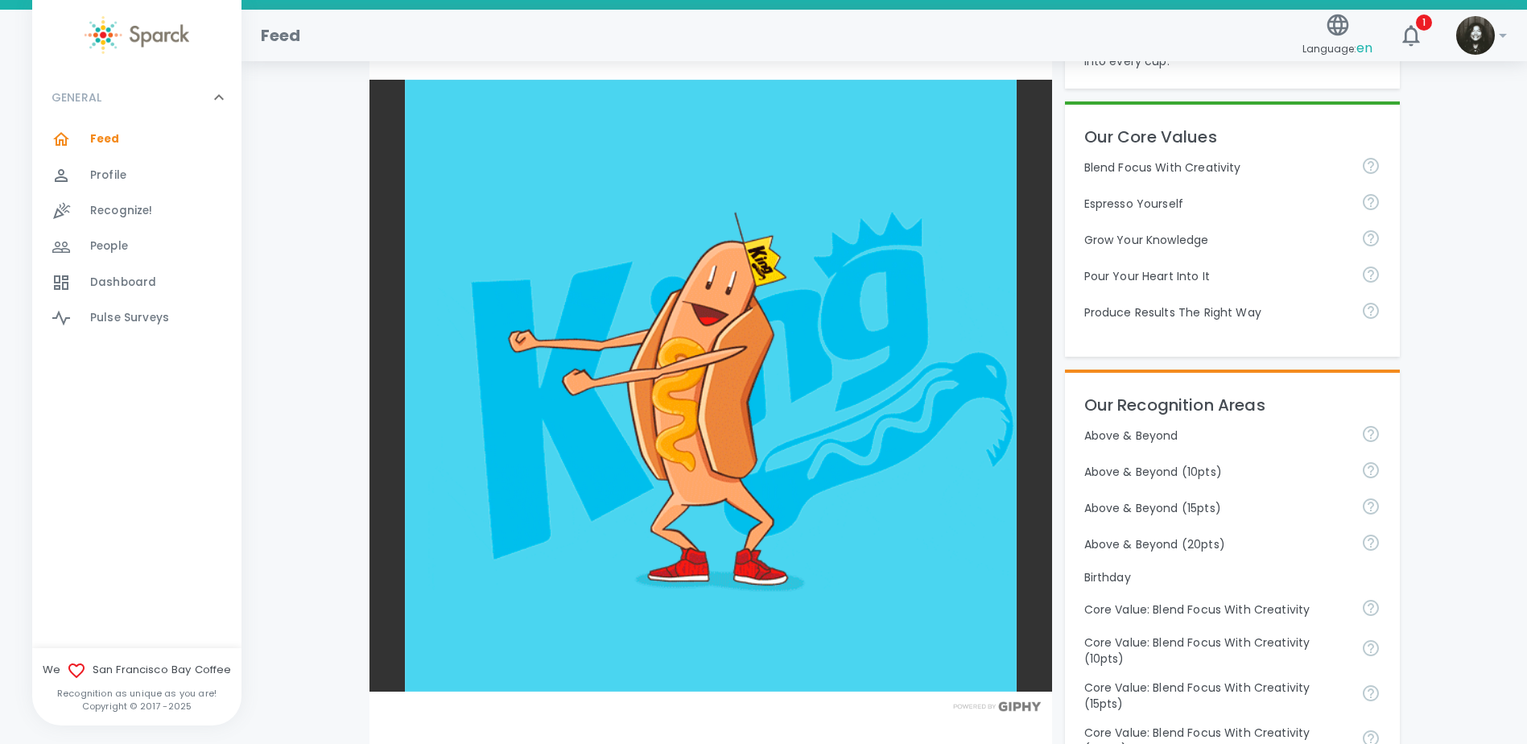
scroll to position [724, 0]
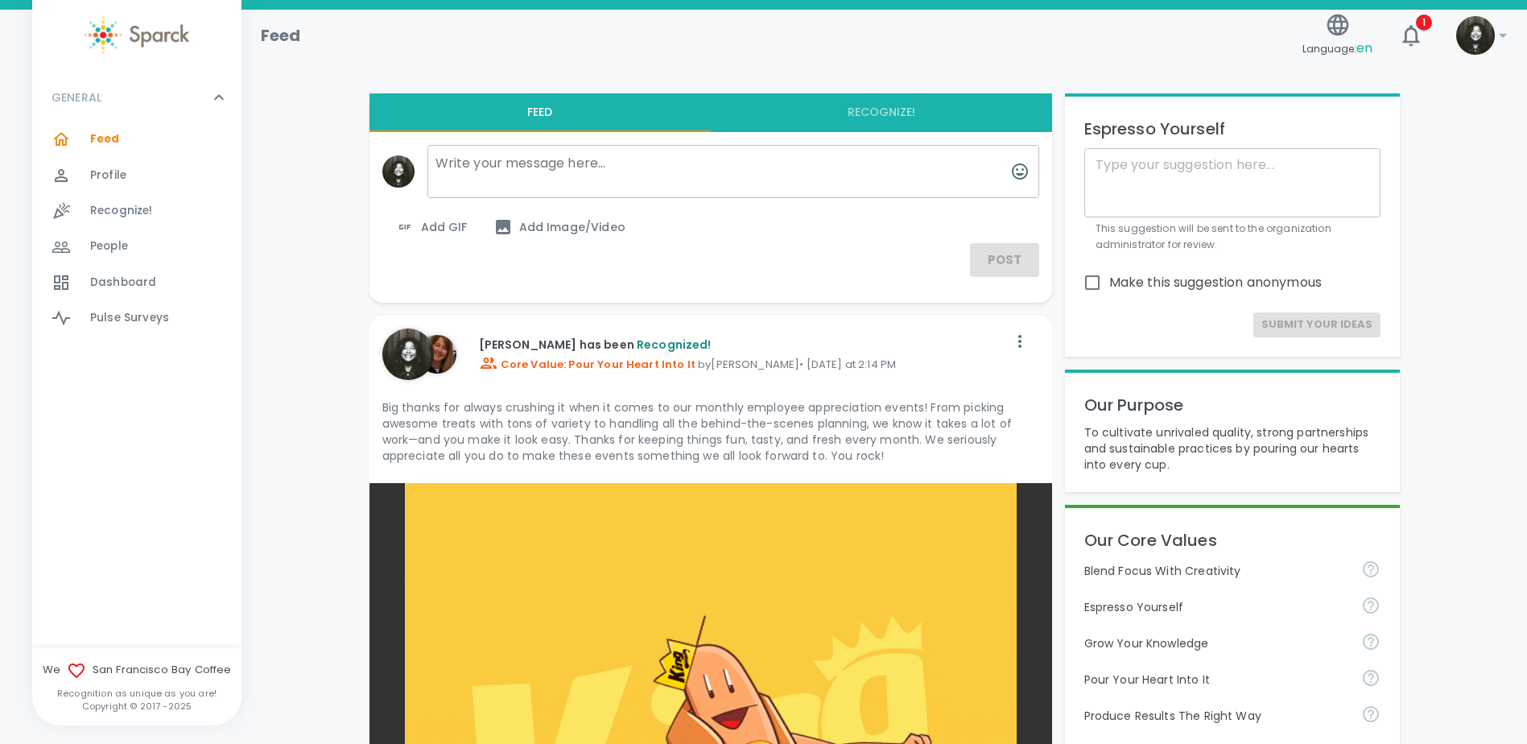
click at [148, 151] on div "Feed 0" at bounding box center [165, 139] width 151 height 23
drag, startPoint x: 1449, startPoint y: 184, endPoint x: 1423, endPoint y: 191, distance: 26.5
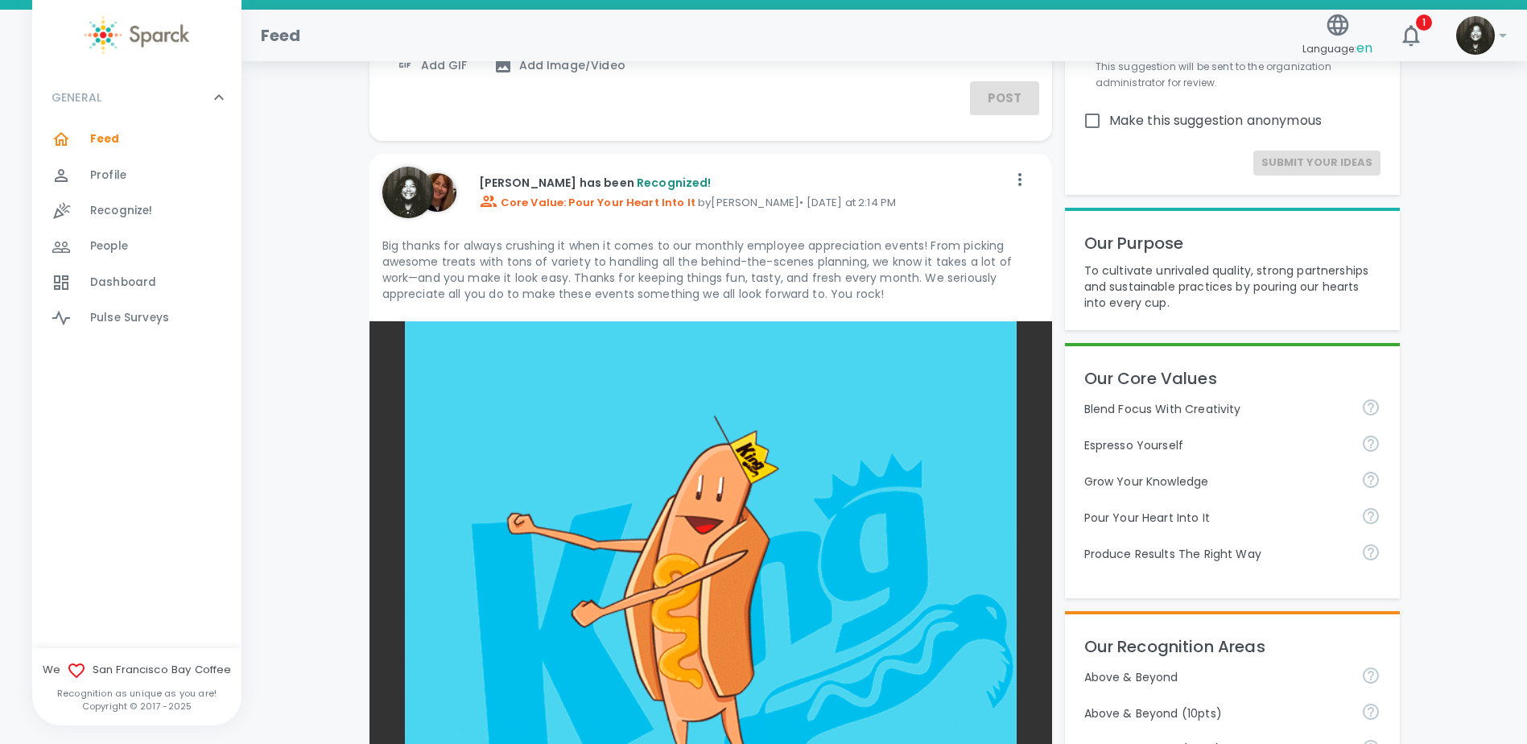
scroll to position [161, 0]
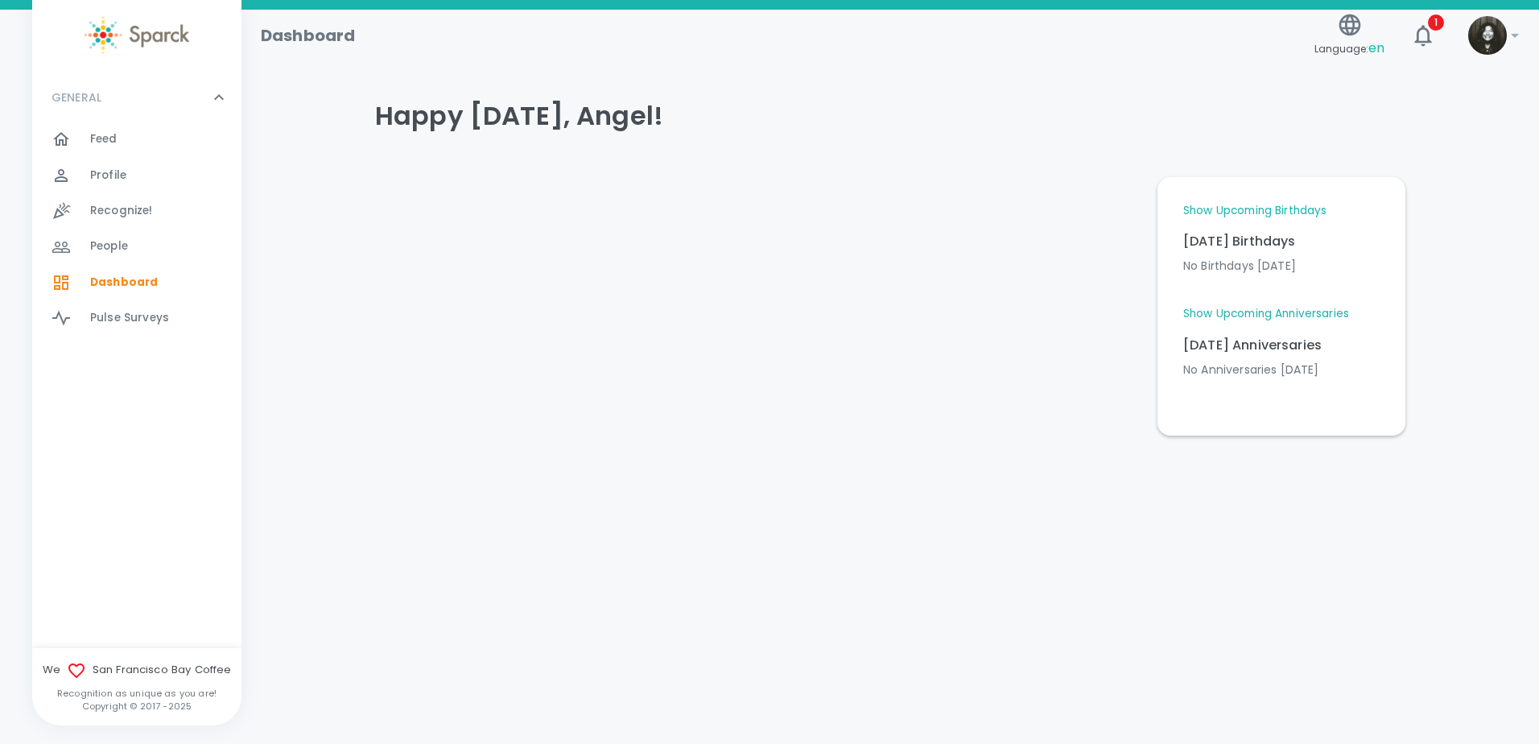
click at [144, 158] on div "Profile 0" at bounding box center [136, 175] width 209 height 35
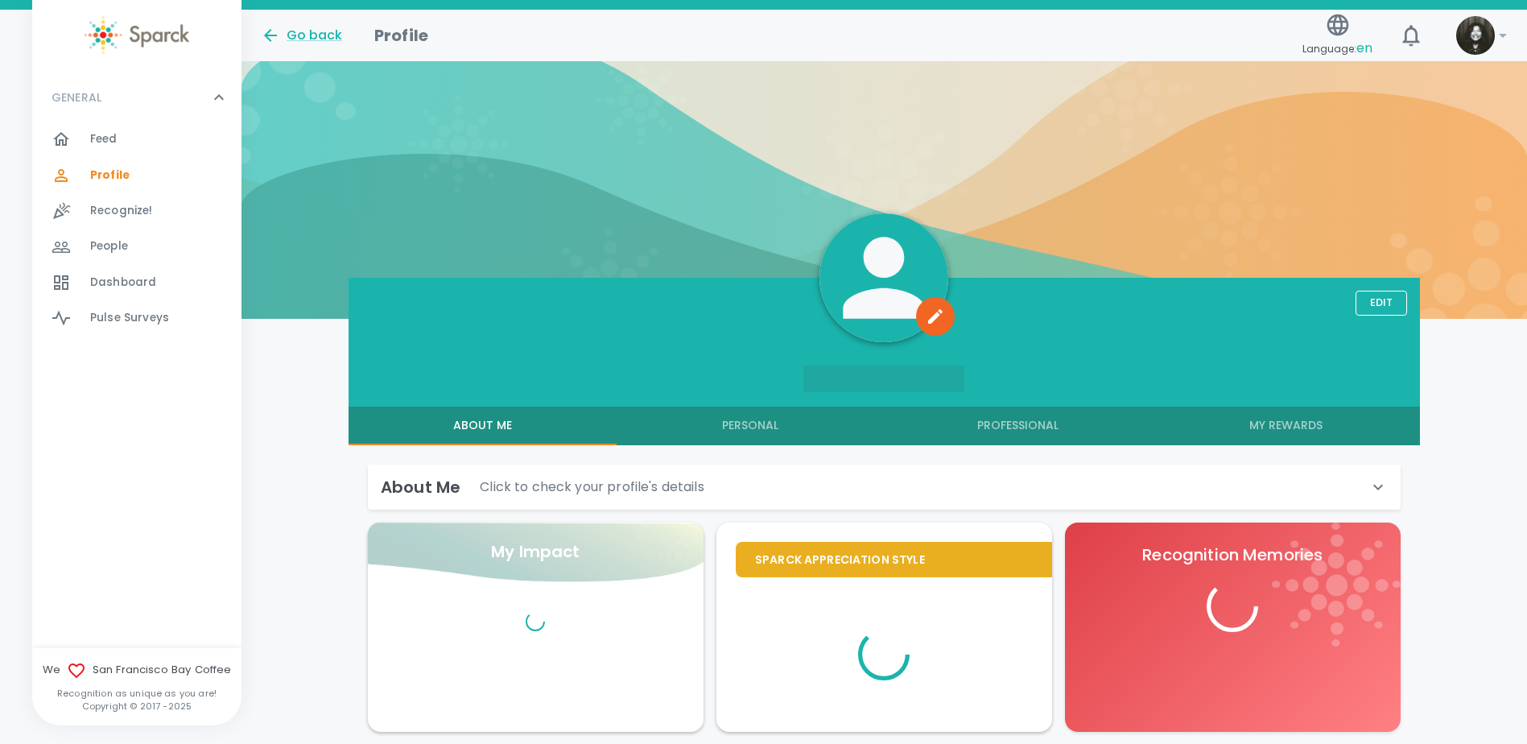
click at [146, 143] on div "Feed 0" at bounding box center [165, 139] width 151 height 23
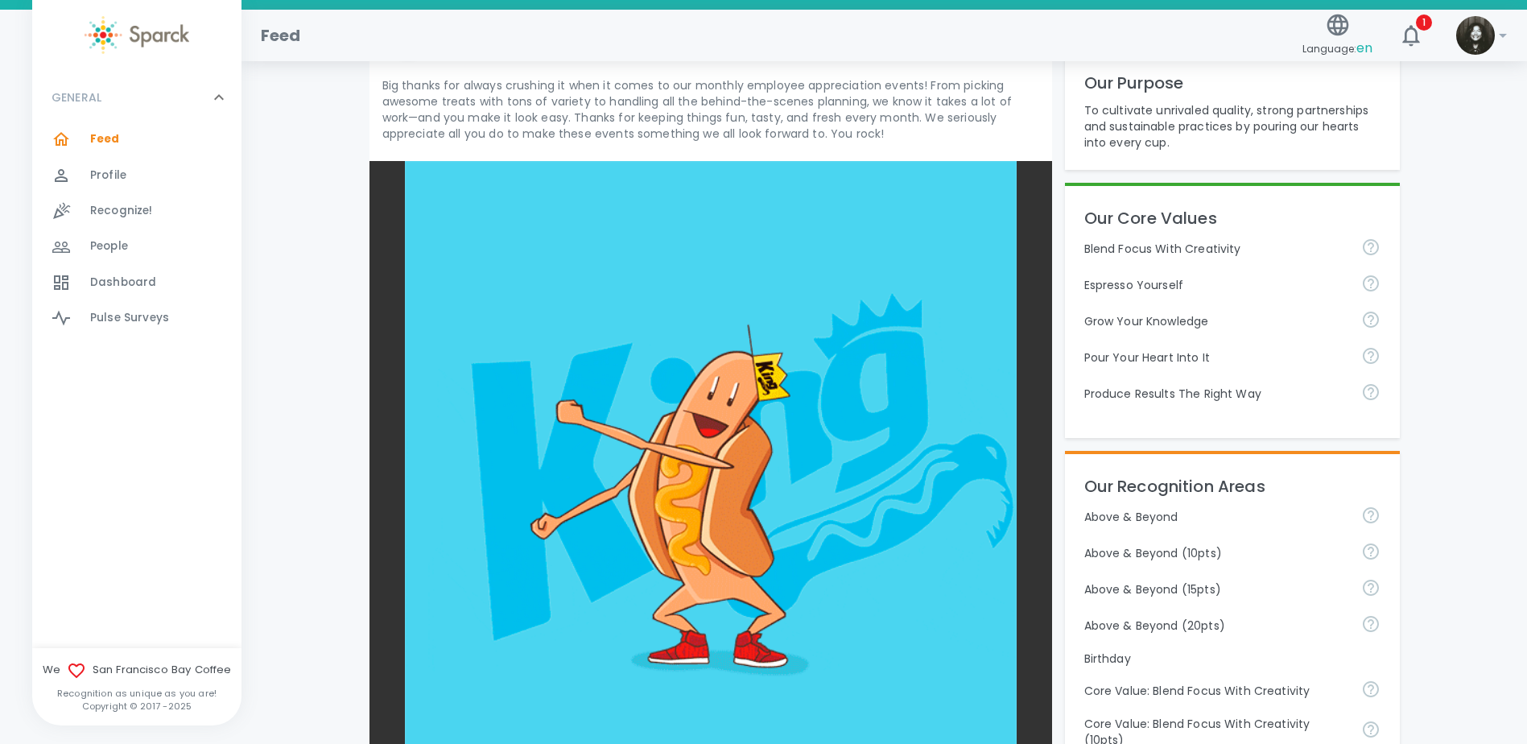
scroll to position [241, 0]
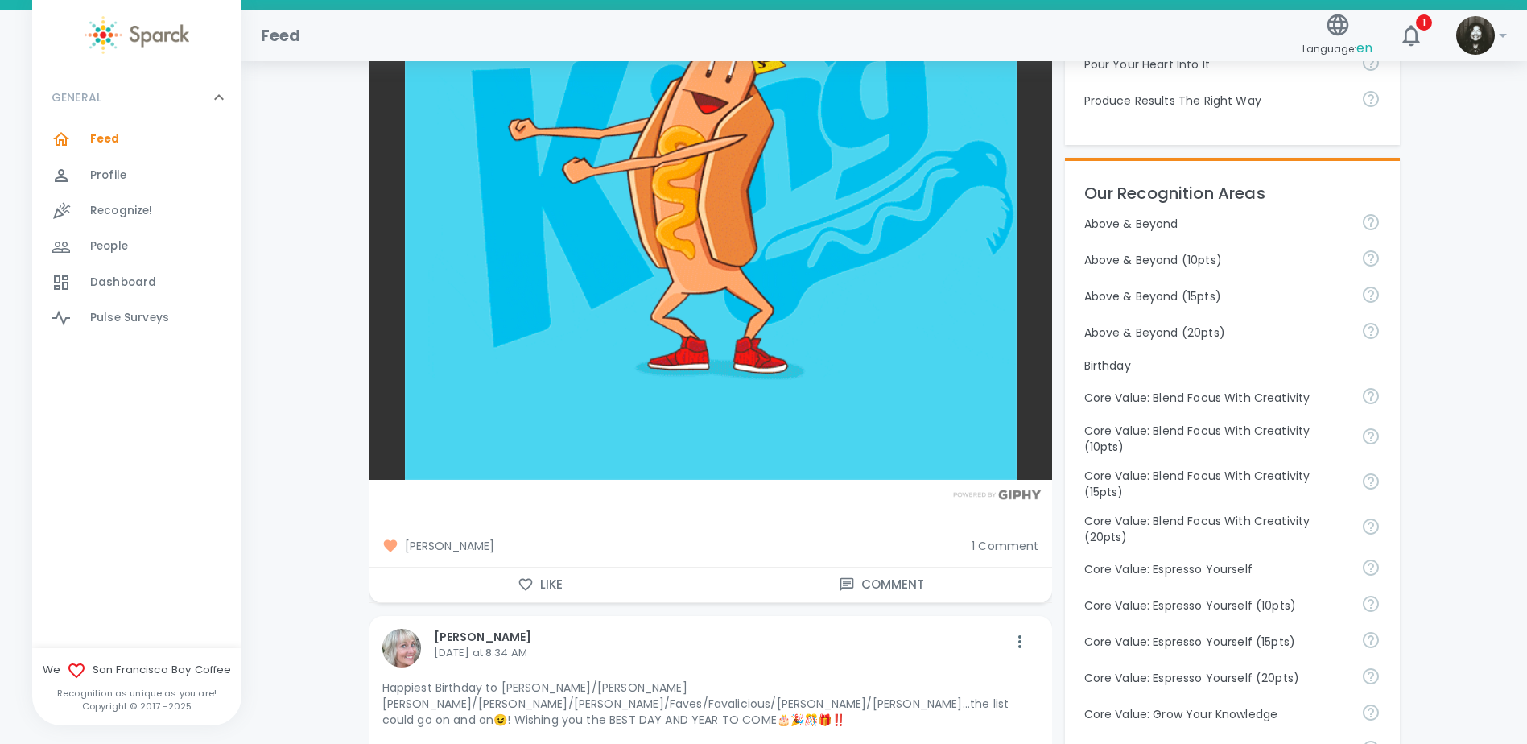
scroll to position [724, 0]
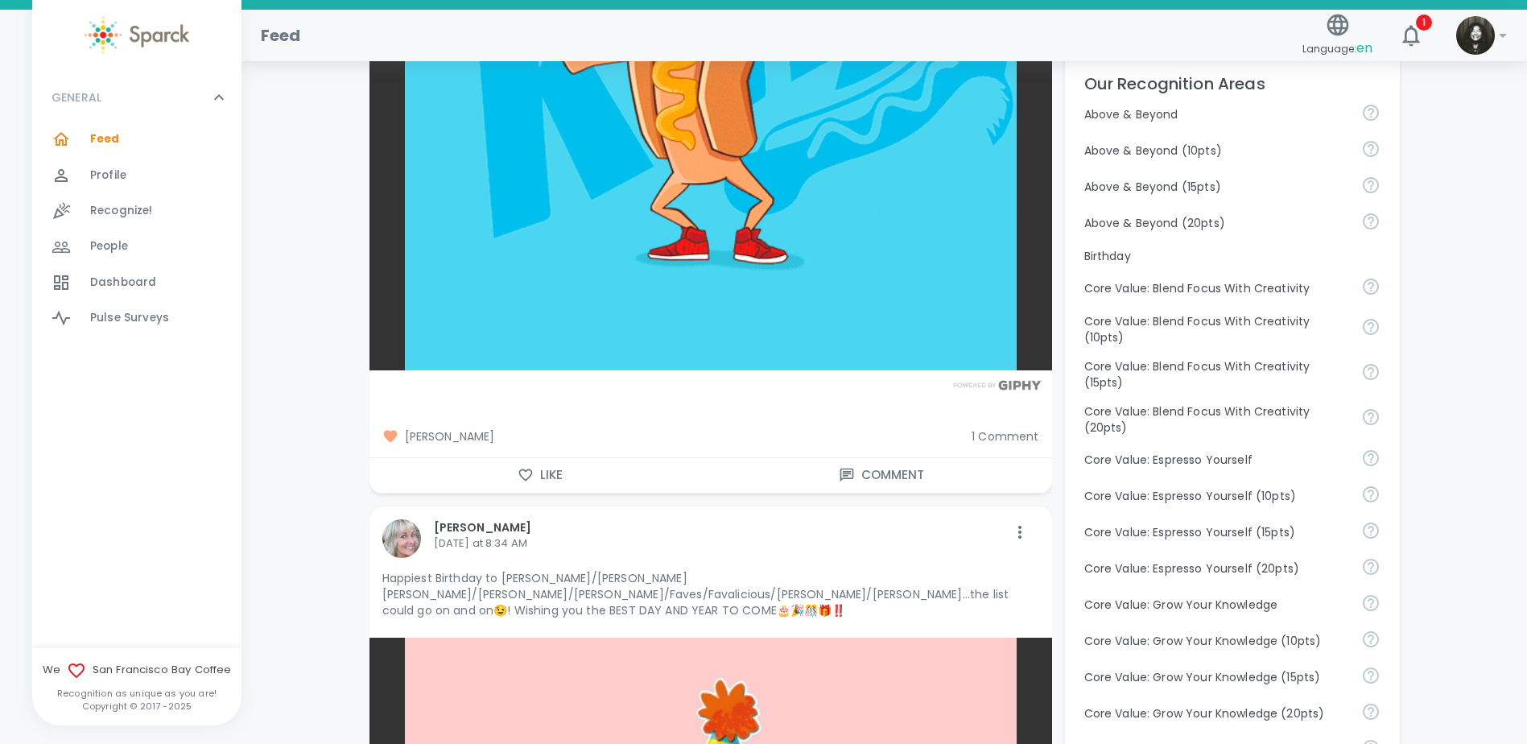
click at [986, 449] on div "Mikhail Coloyan 1 Comment" at bounding box center [704, 429] width 695 height 55
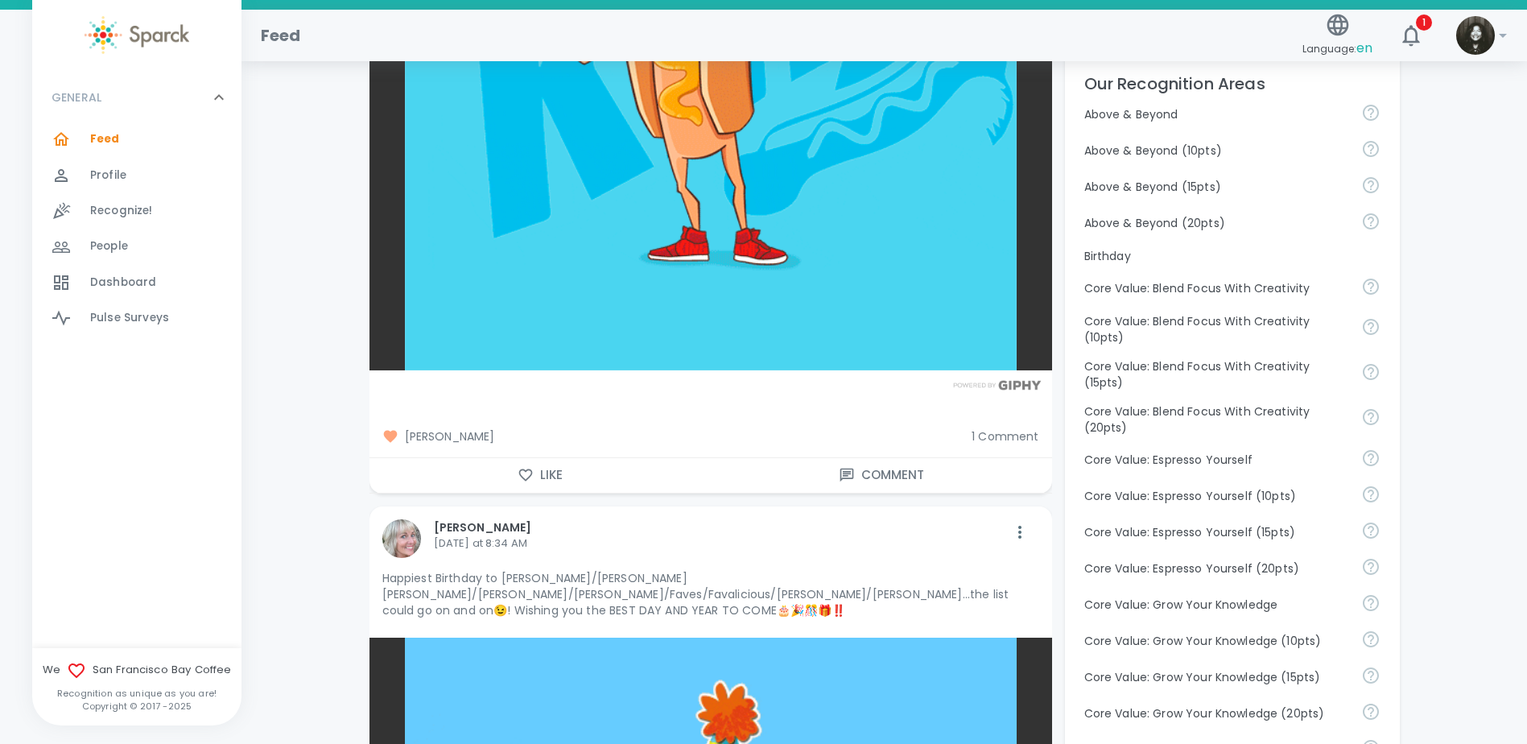
click at [995, 430] on span "1 Comment" at bounding box center [1004, 436] width 67 height 16
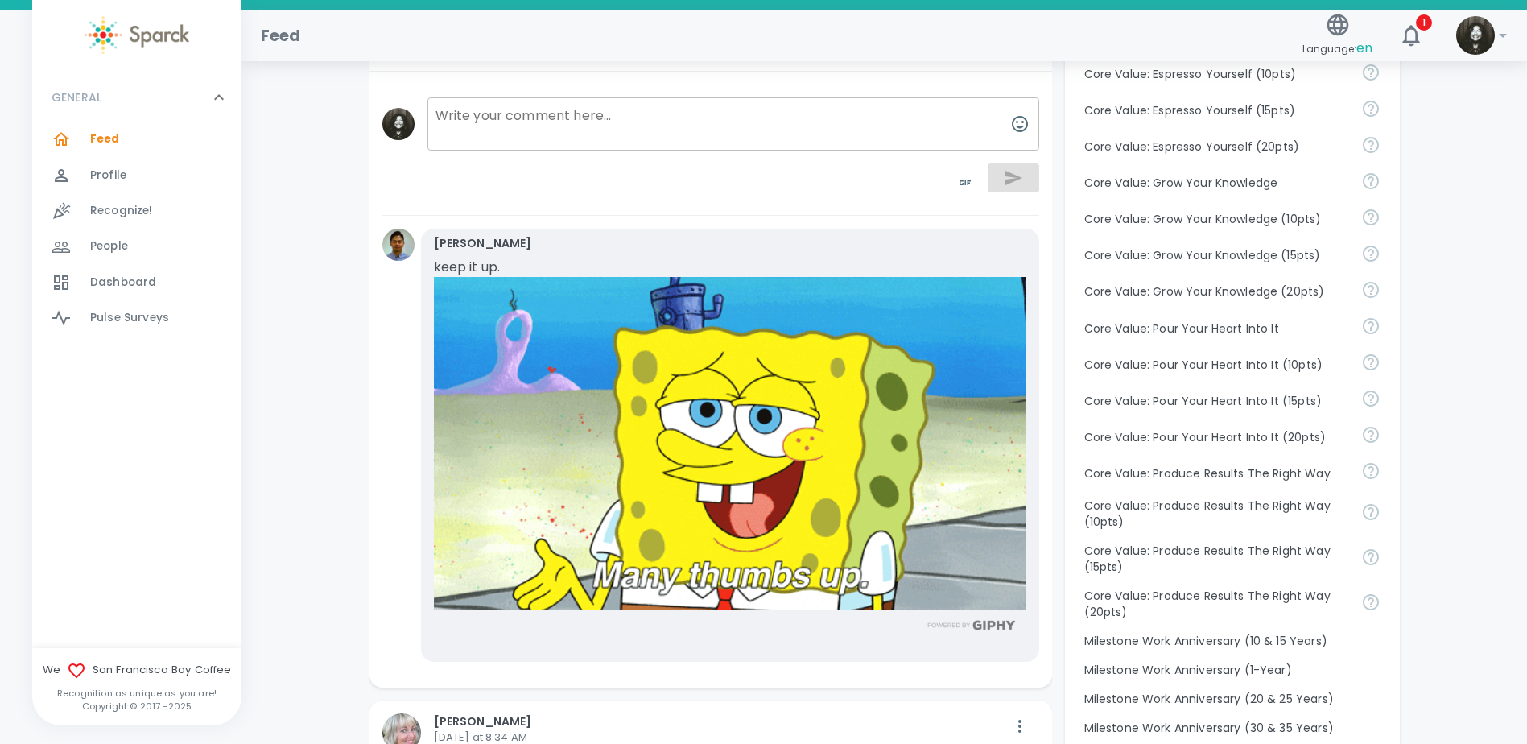
scroll to position [1288, 0]
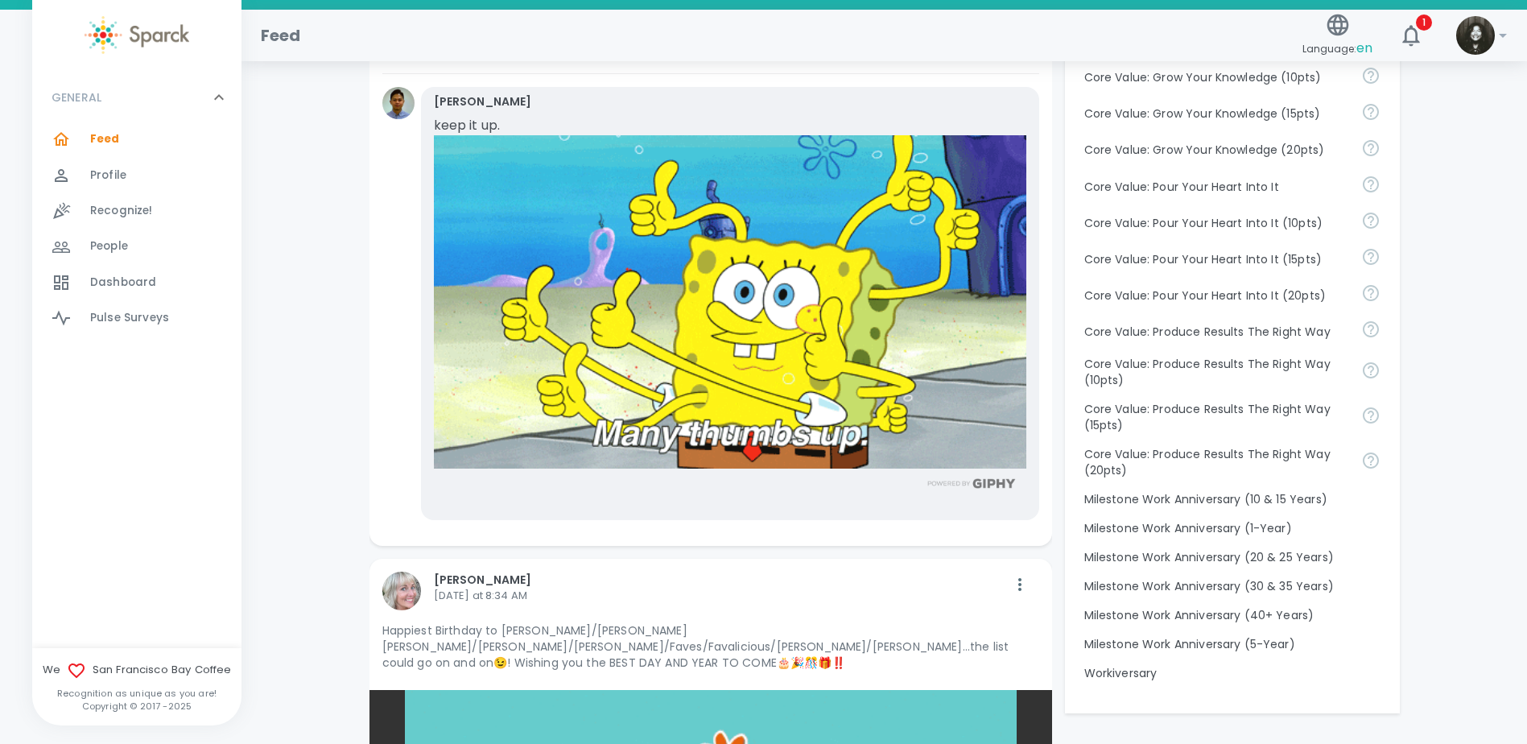
click at [161, 140] on div "Feed 0" at bounding box center [165, 139] width 151 height 23
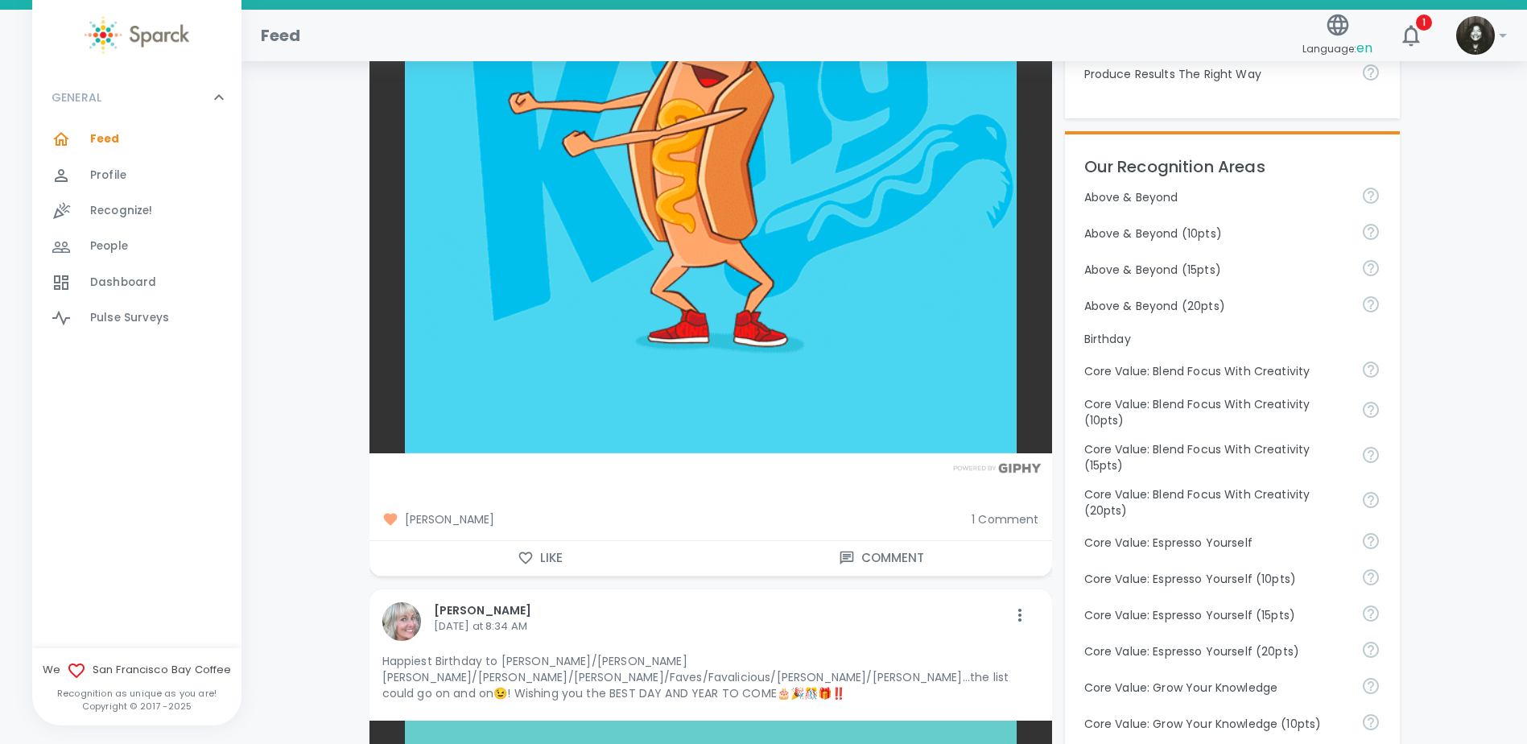
scroll to position [563, 0]
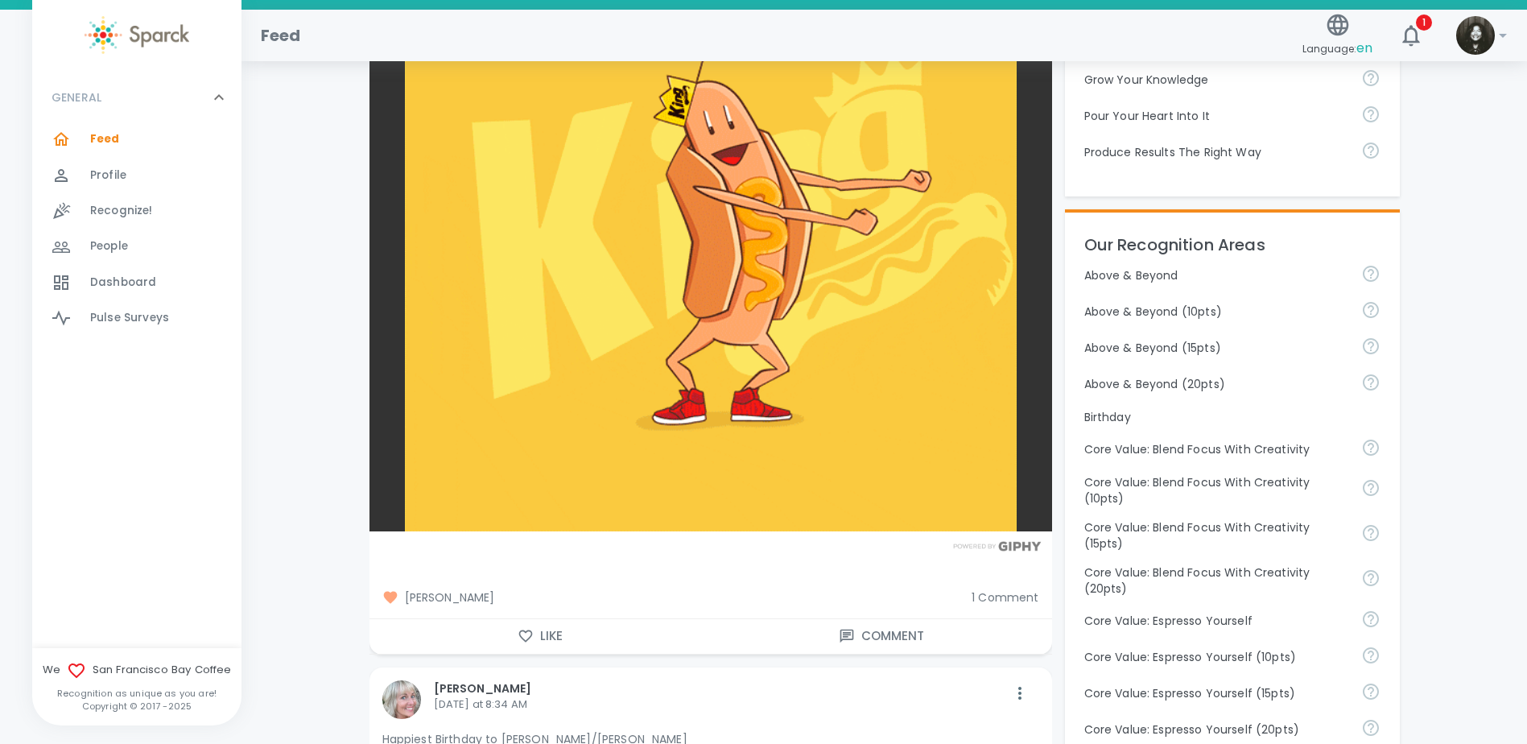
click at [1015, 594] on span "1 Comment" at bounding box center [1004, 597] width 67 height 16
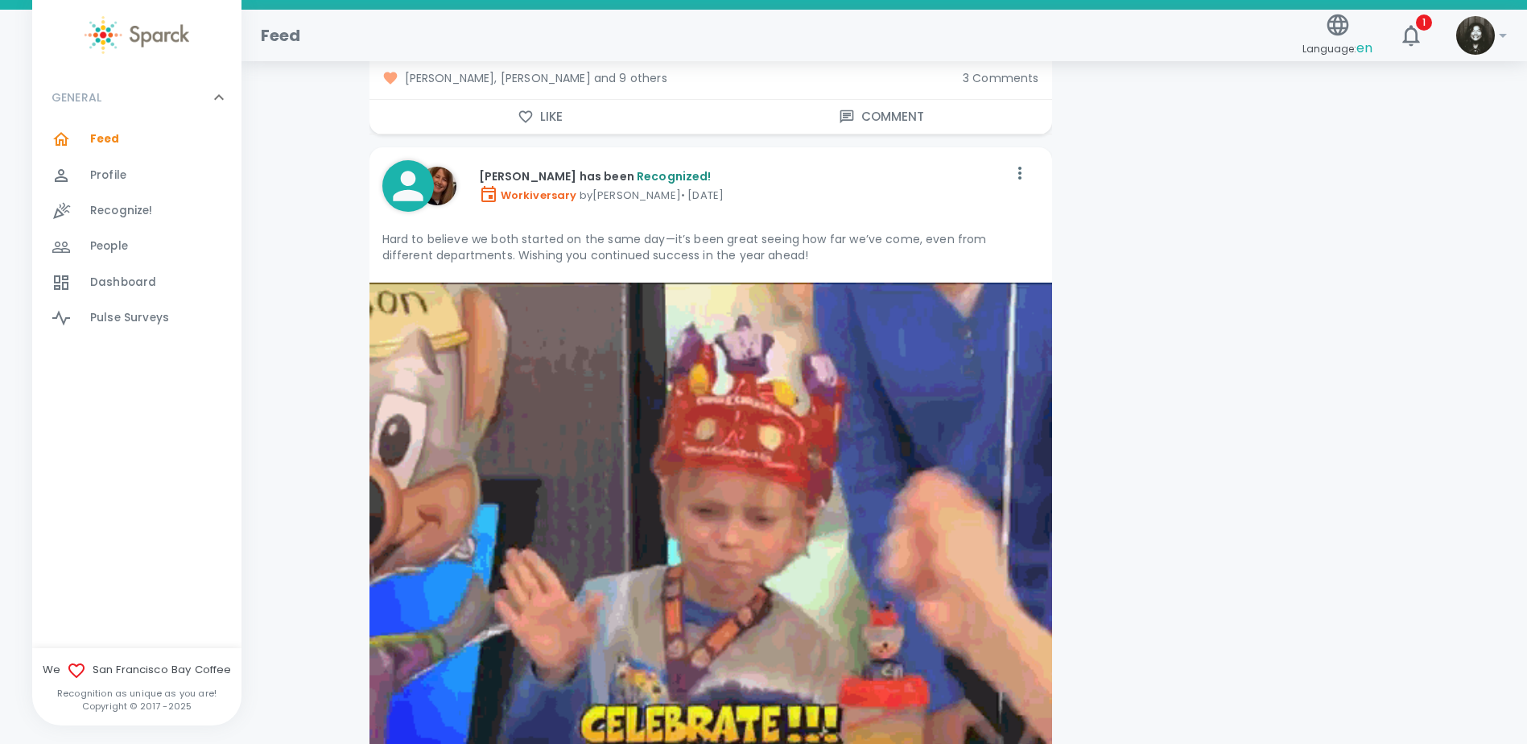
scroll to position [9899, 0]
